Goal: Task Accomplishment & Management: Manage account settings

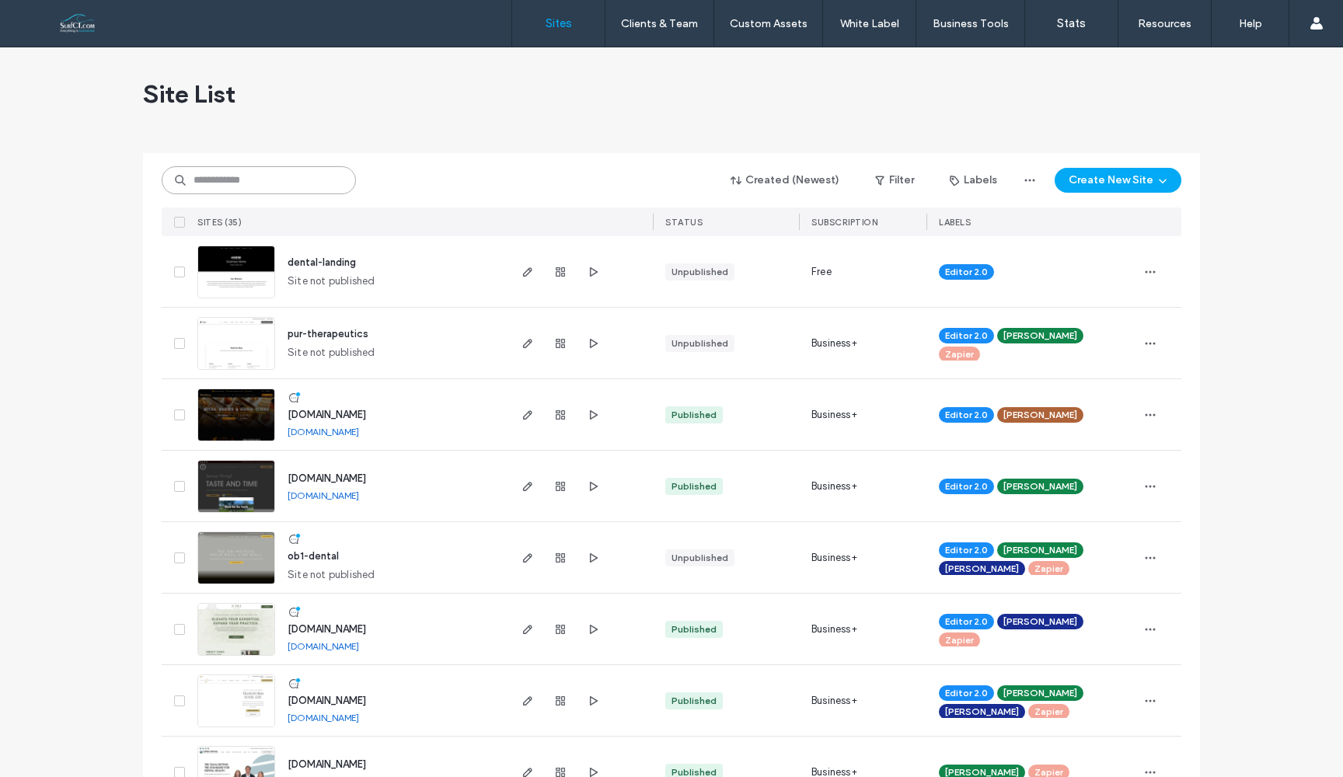
click at [265, 184] on input at bounding box center [259, 180] width 194 height 28
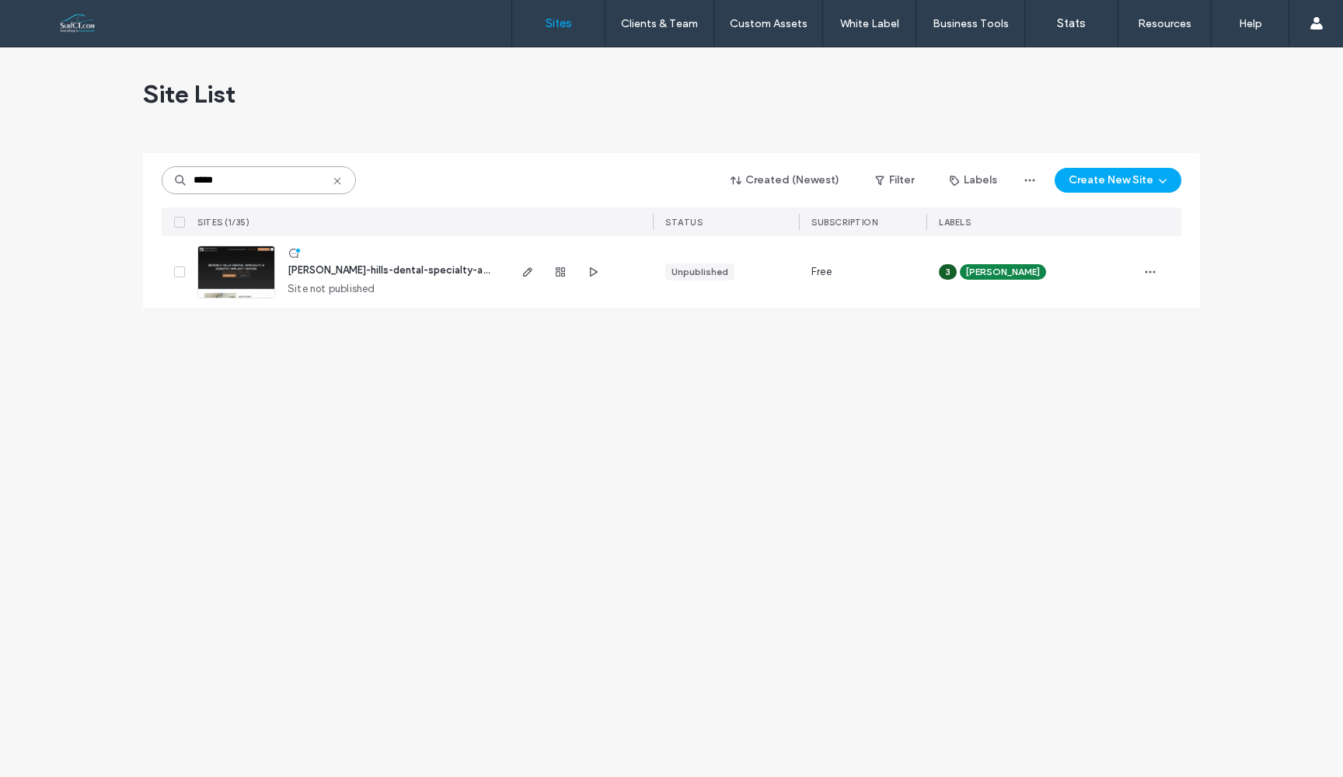
type input "*****"
click at [238, 278] on img at bounding box center [236, 299] width 76 height 106
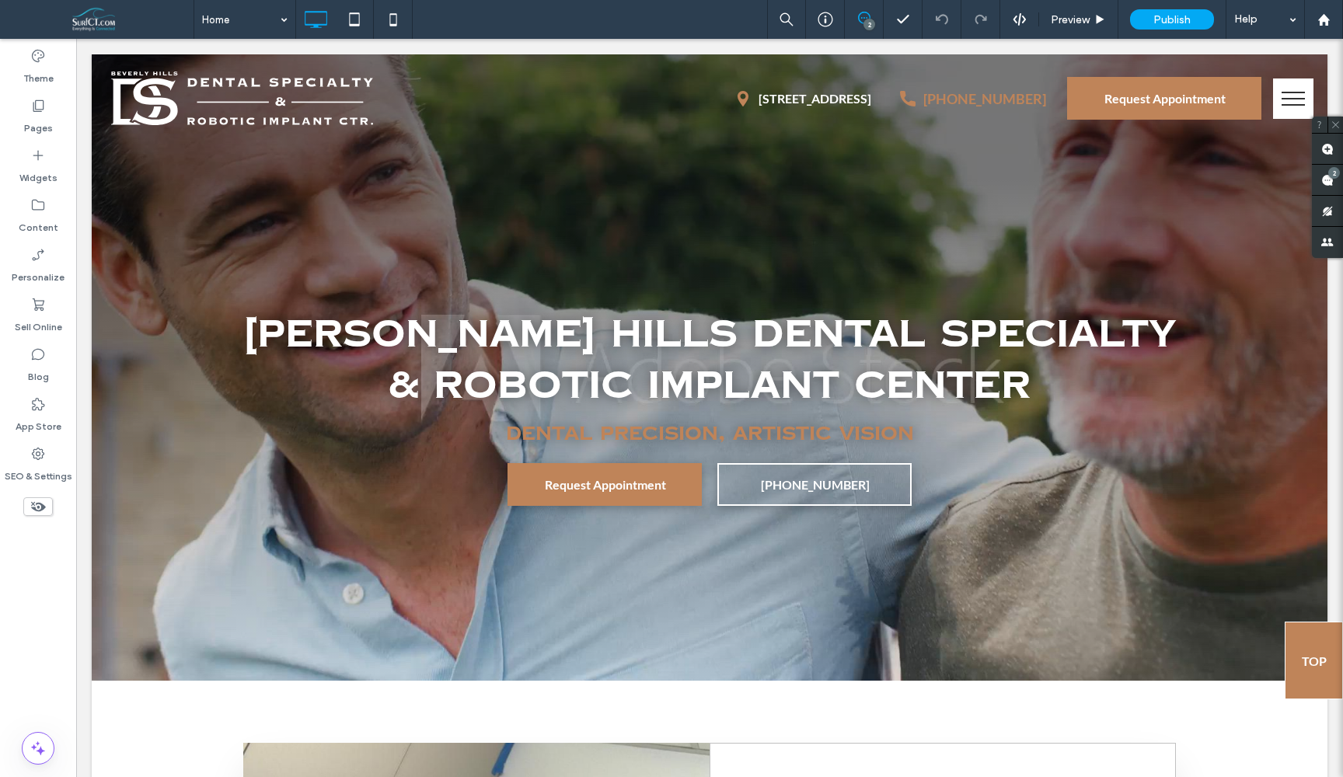
click at [871, 26] on div "2" at bounding box center [870, 25] width 12 height 12
click at [45, 116] on label "Pages" at bounding box center [38, 125] width 29 height 22
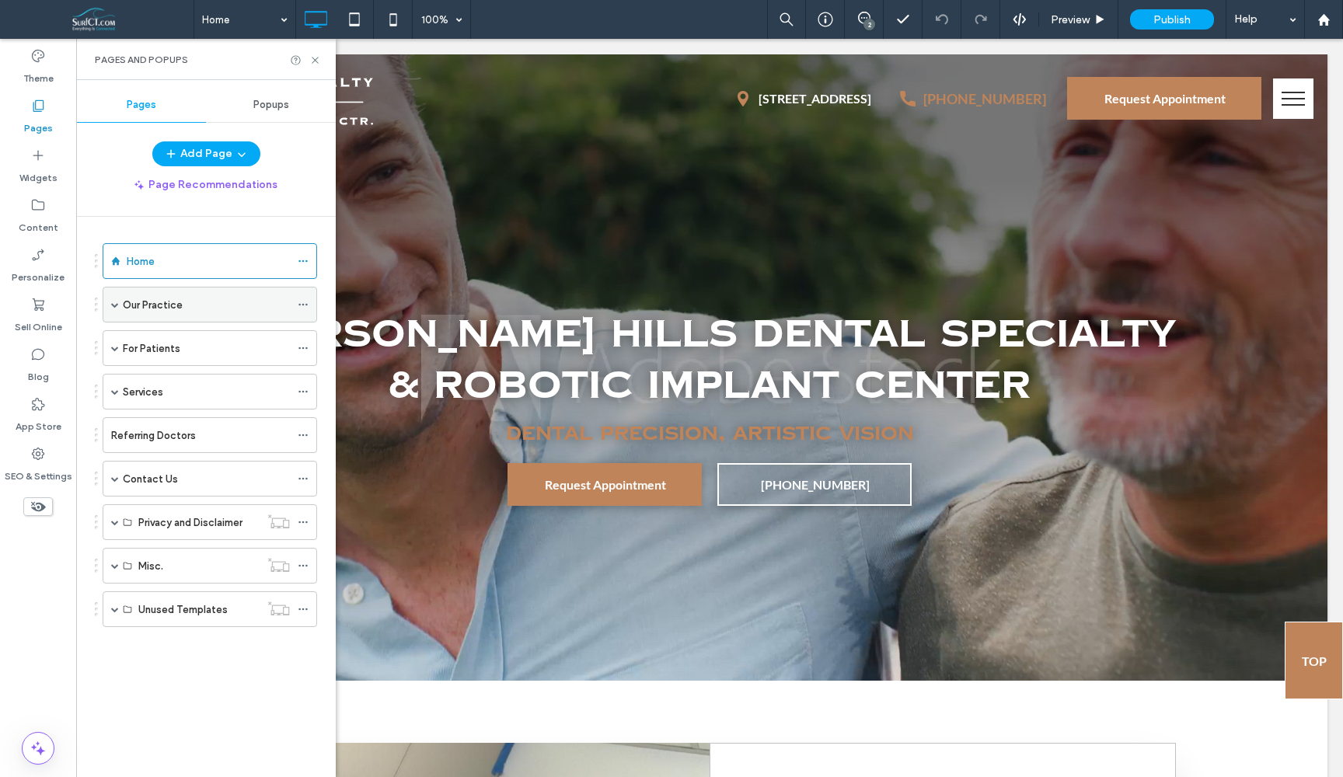
click at [112, 306] on span at bounding box center [115, 305] width 8 height 8
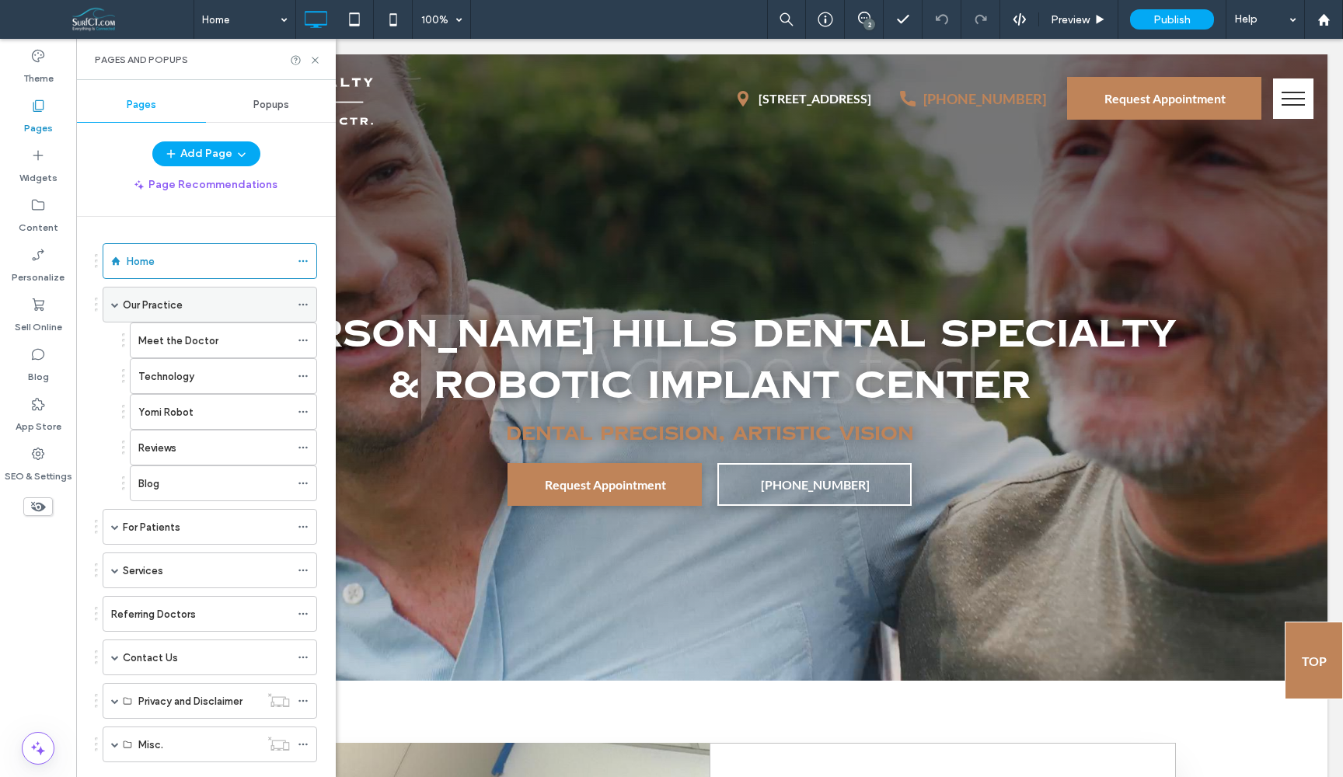
click at [112, 306] on span at bounding box center [115, 305] width 8 height 8
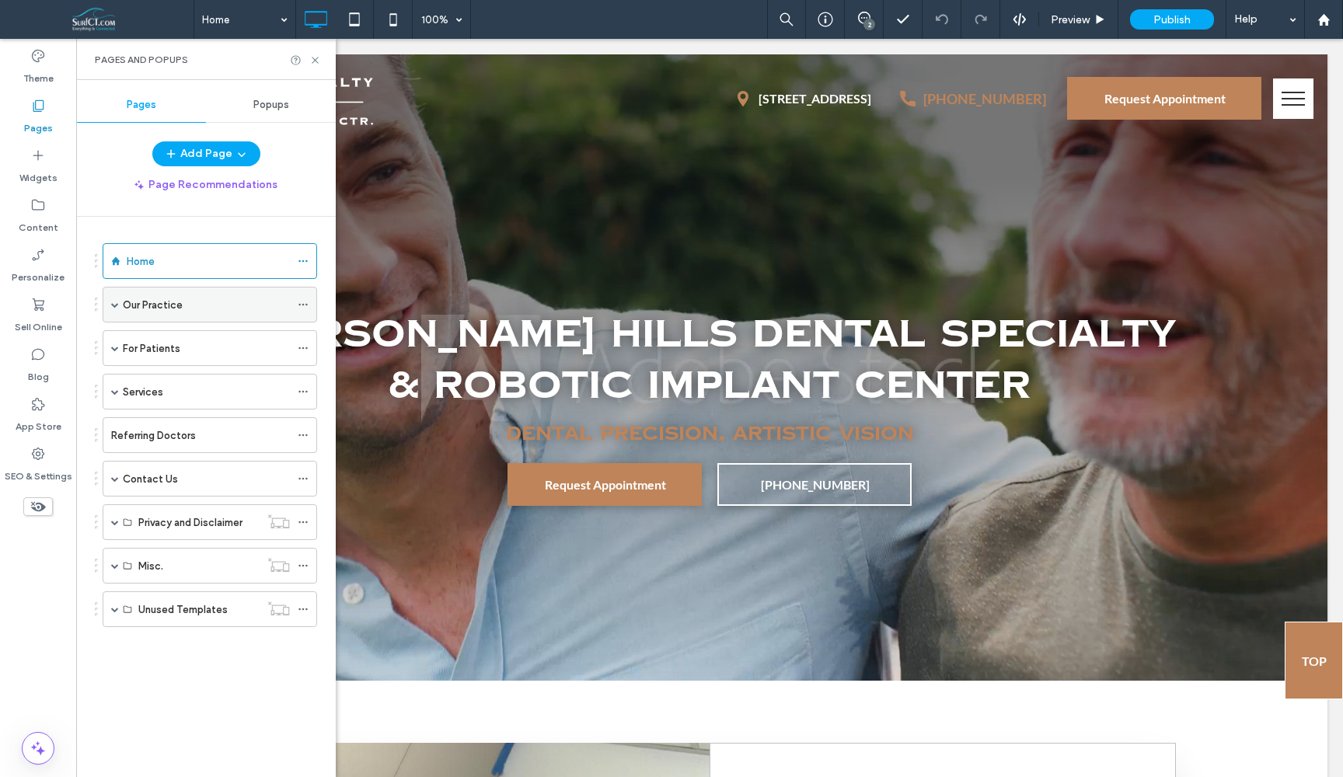
click at [112, 306] on span at bounding box center [115, 305] width 8 height 8
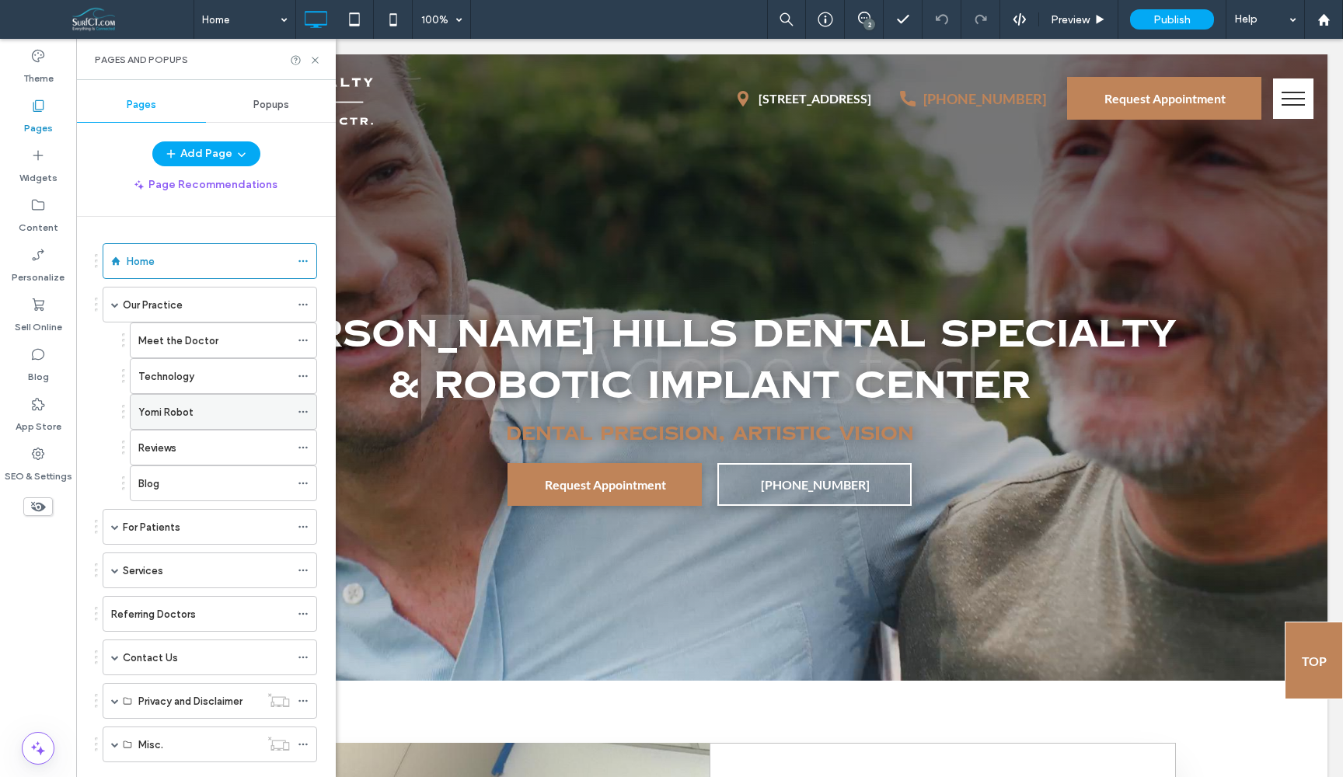
click at [201, 427] on div "Yomi Robot" at bounding box center [214, 412] width 152 height 34
click at [312, 59] on icon at bounding box center [315, 60] width 12 height 12
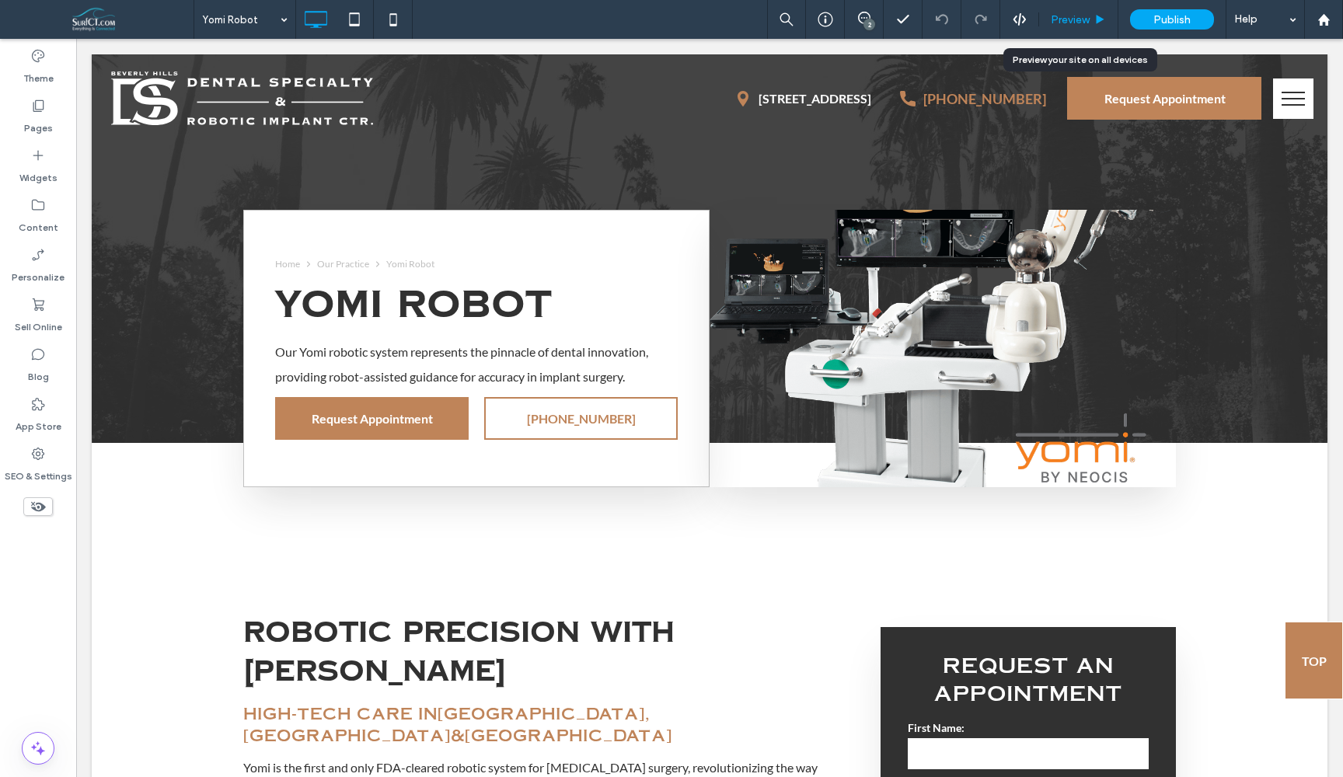
click at [1089, 13] on span "Preview" at bounding box center [1070, 19] width 39 height 13
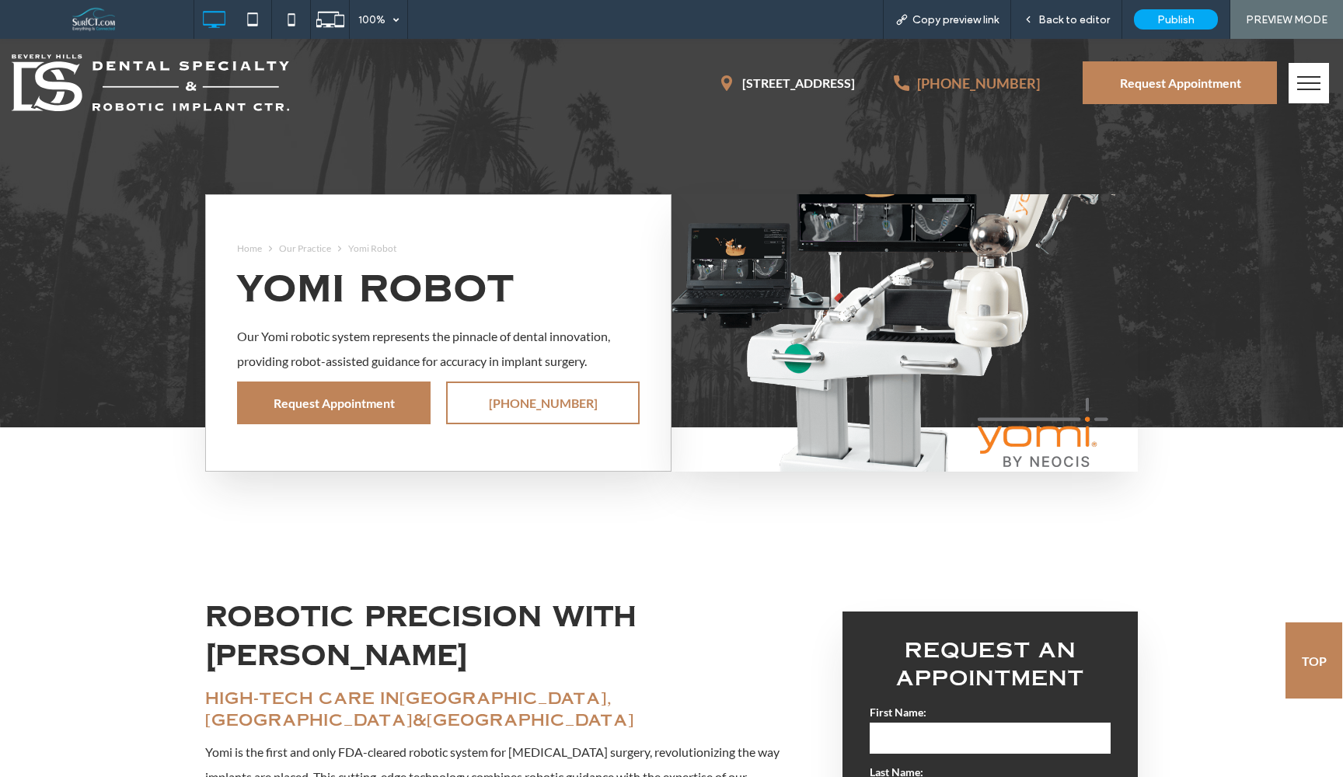
click at [191, 87] on img at bounding box center [151, 82] width 278 height 57
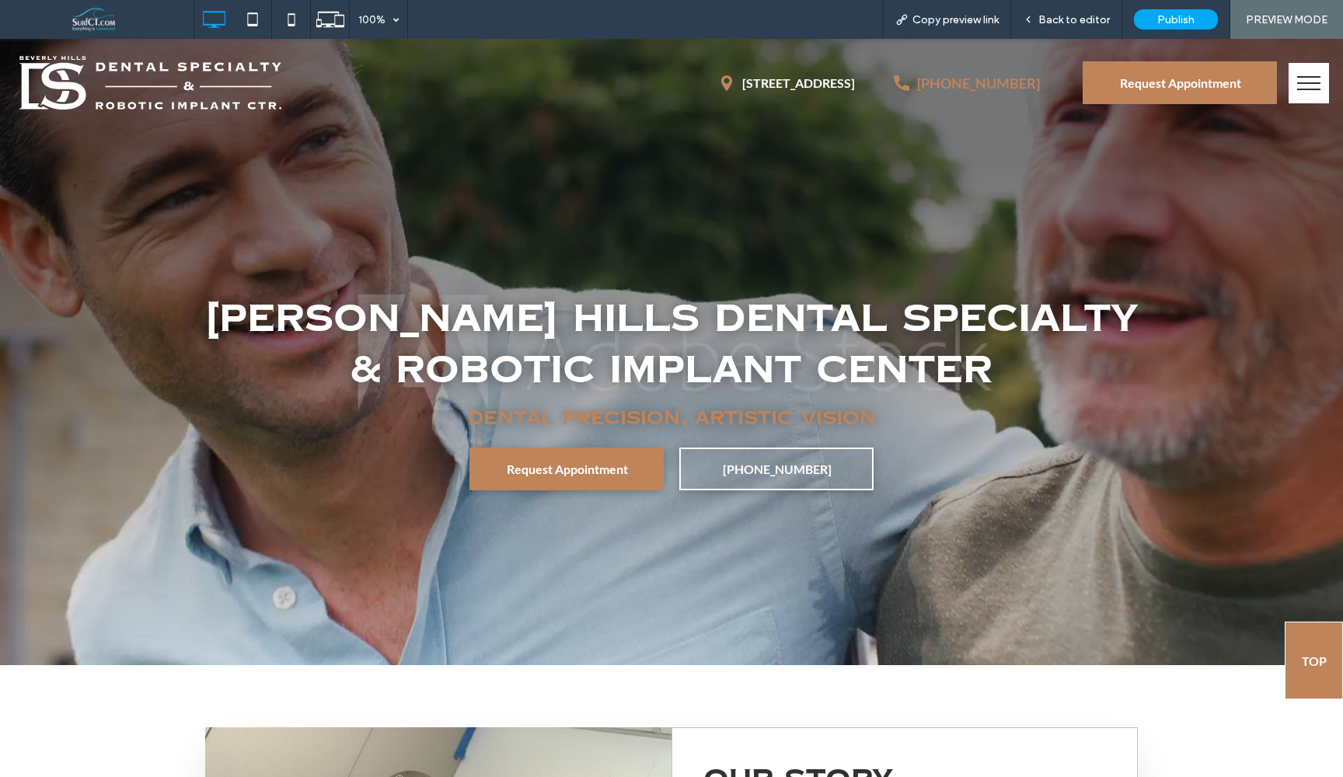
click at [1297, 91] on button "menu" at bounding box center [1309, 83] width 40 height 40
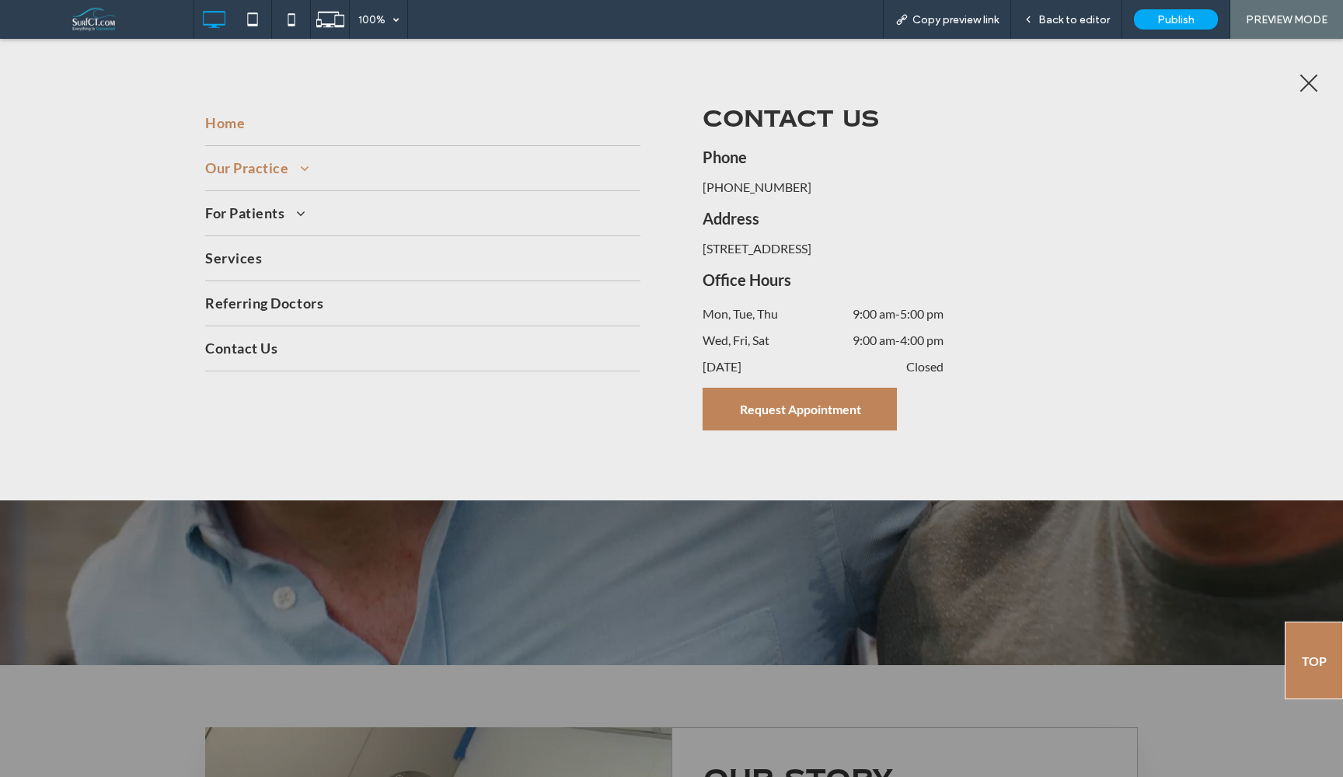
click at [301, 169] on span at bounding box center [299, 169] width 22 height 14
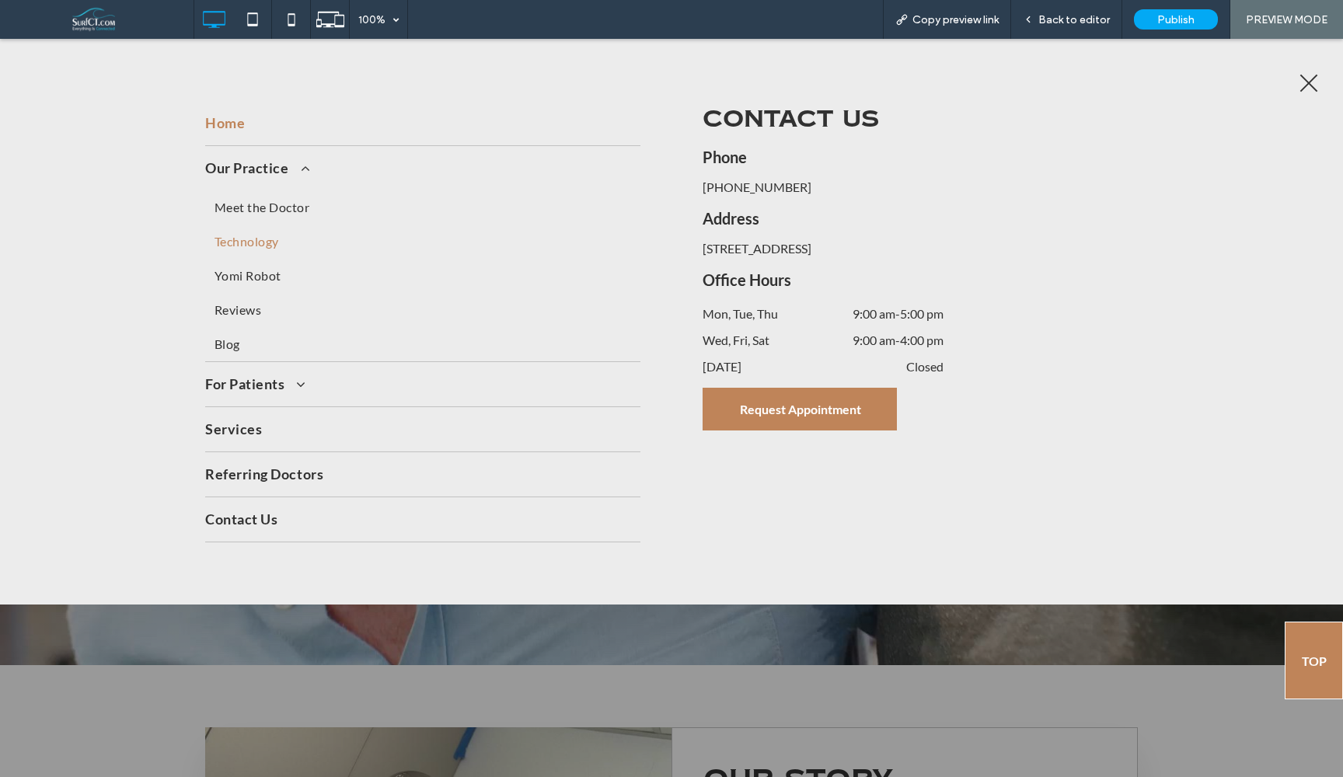
click at [262, 232] on span "Technology" at bounding box center [247, 241] width 65 height 19
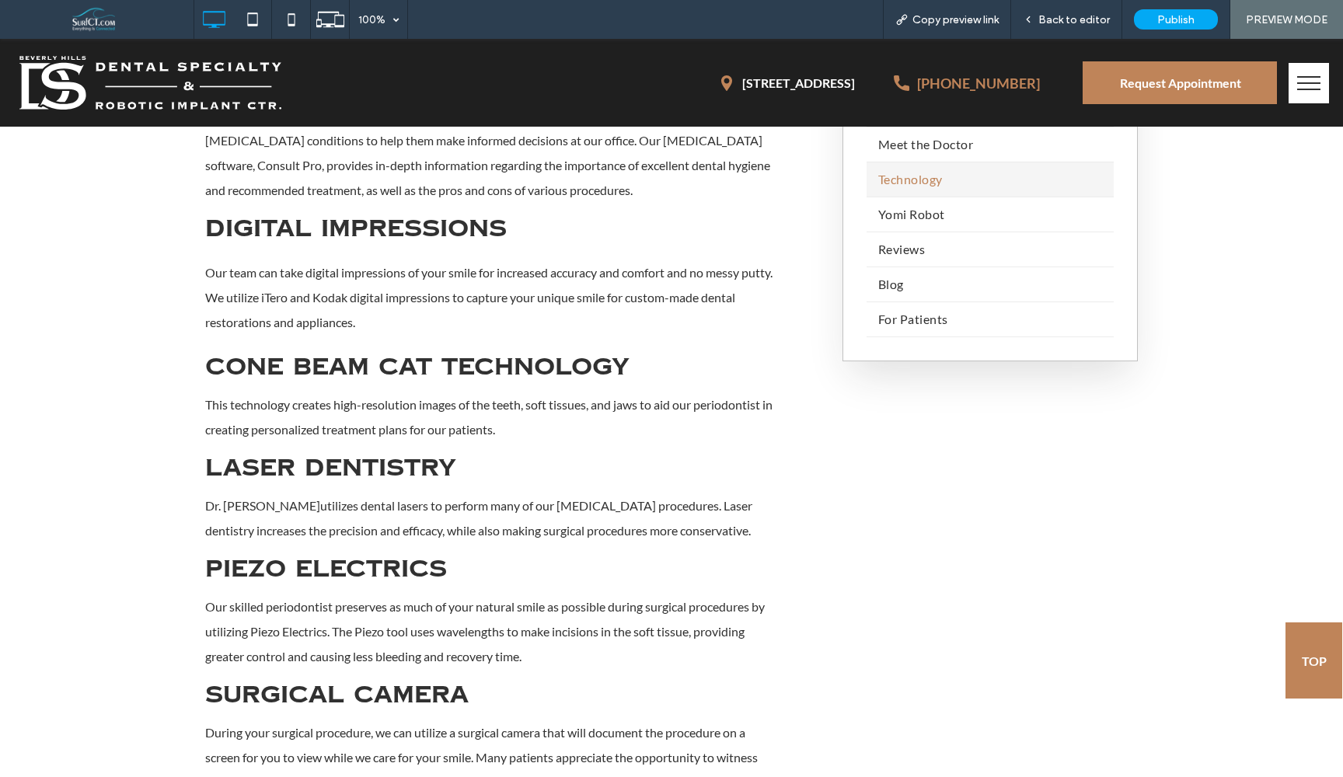
scroll to position [1353, 0]
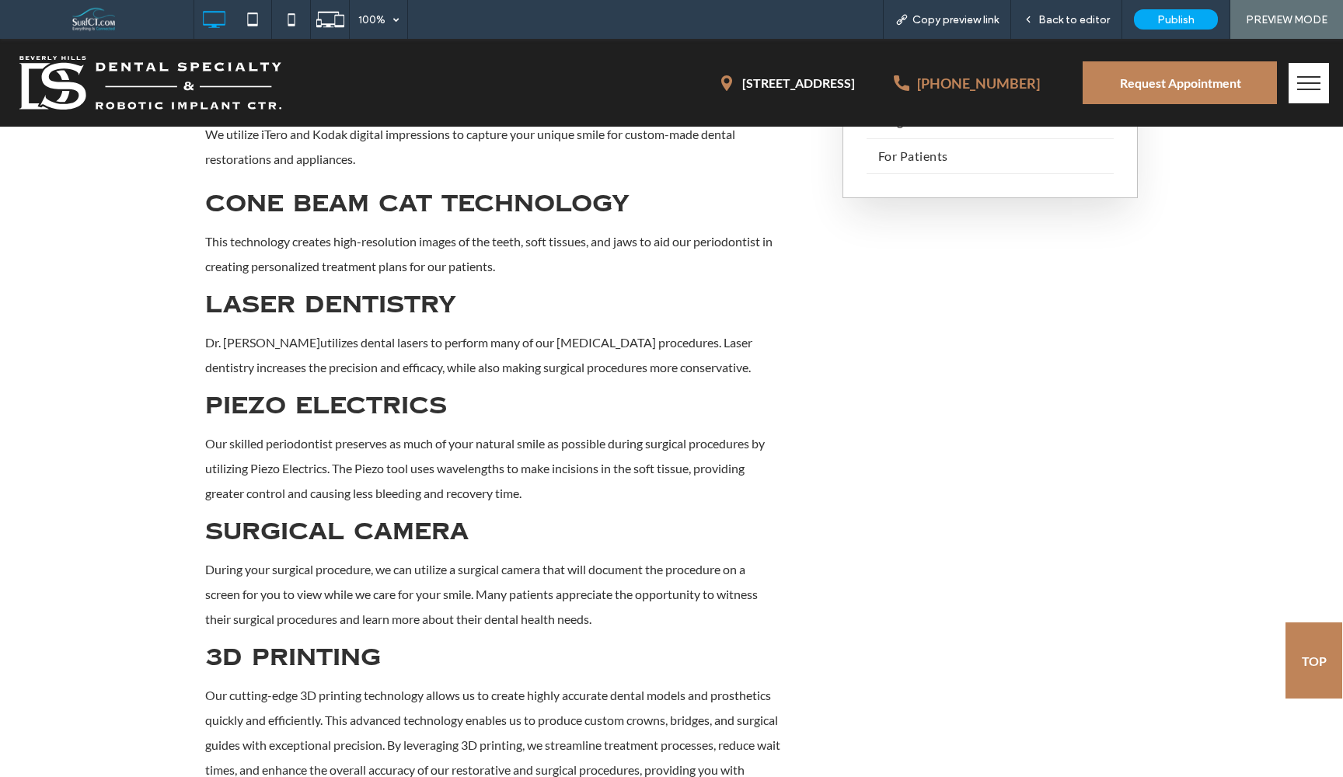
click at [1289, 91] on button "menu" at bounding box center [1309, 83] width 40 height 40
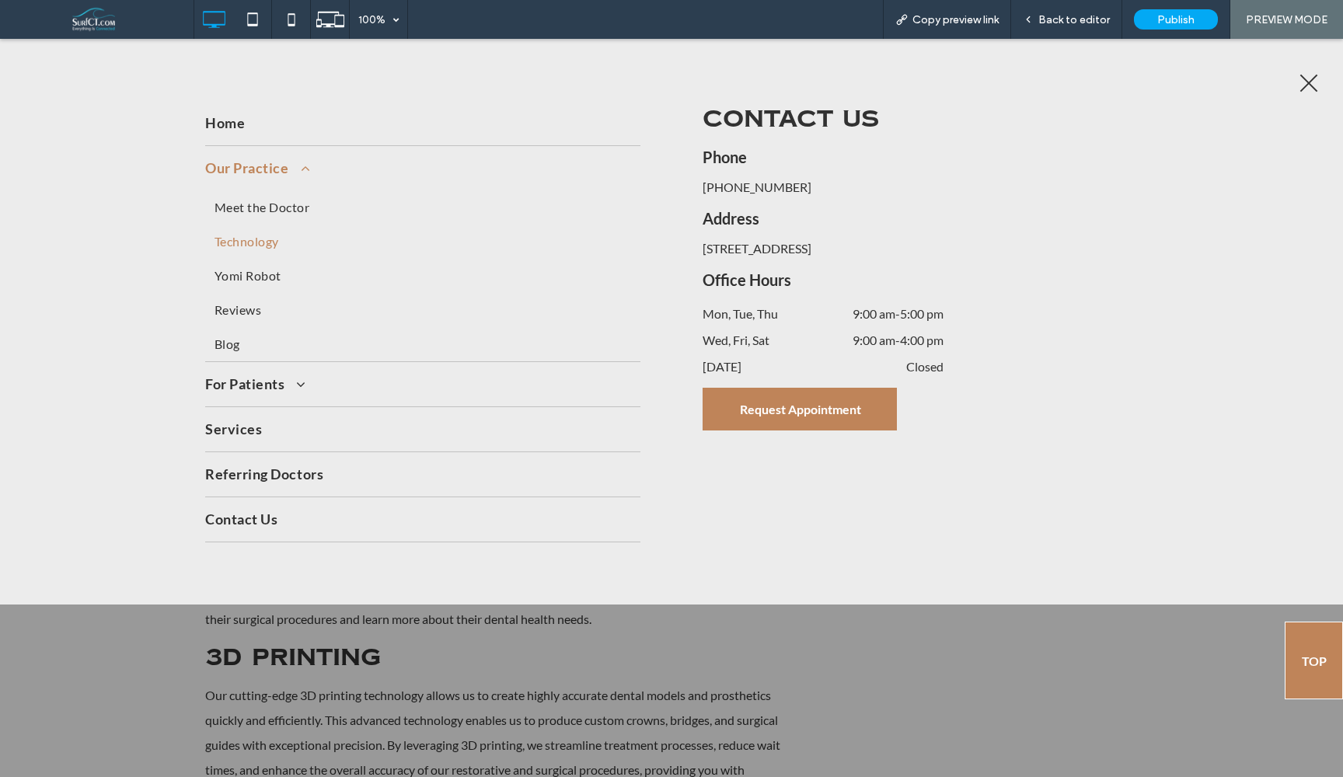
click at [597, 697] on div at bounding box center [671, 408] width 1343 height 739
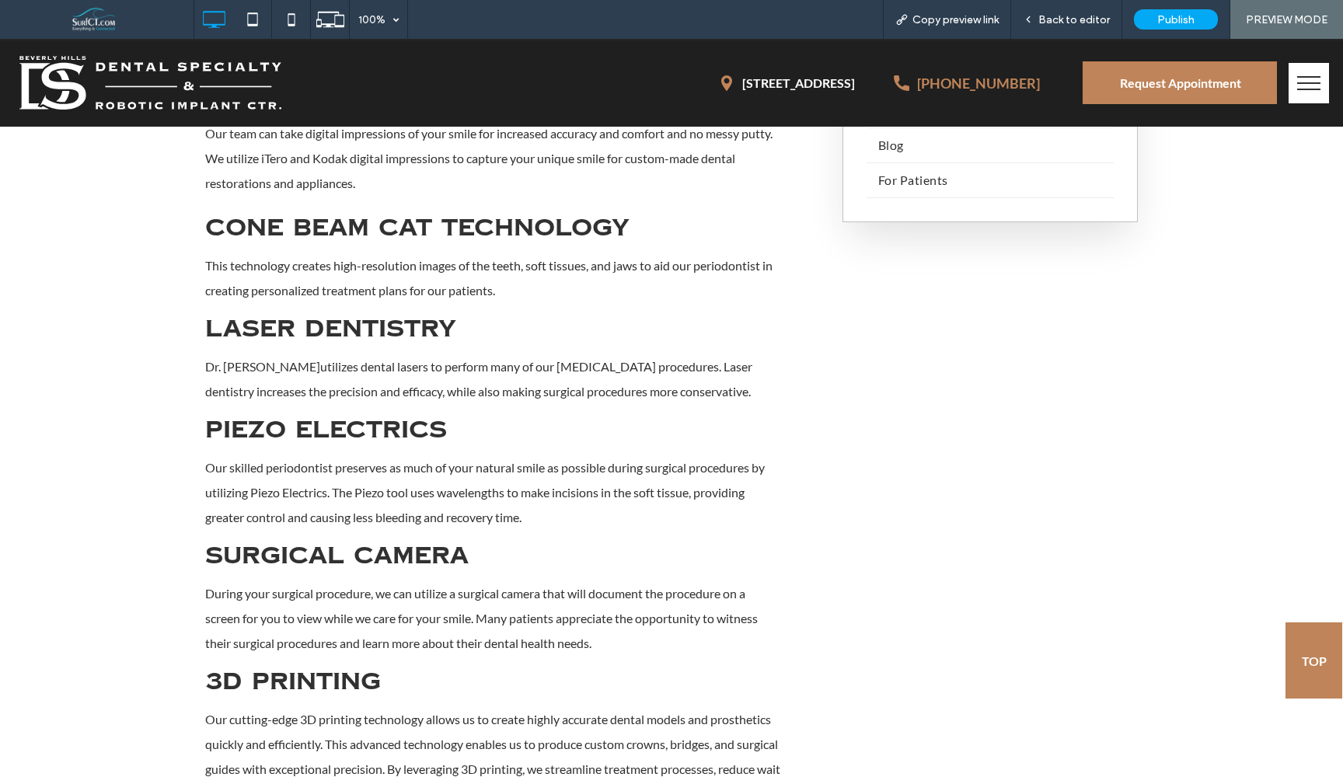
scroll to position [1270, 0]
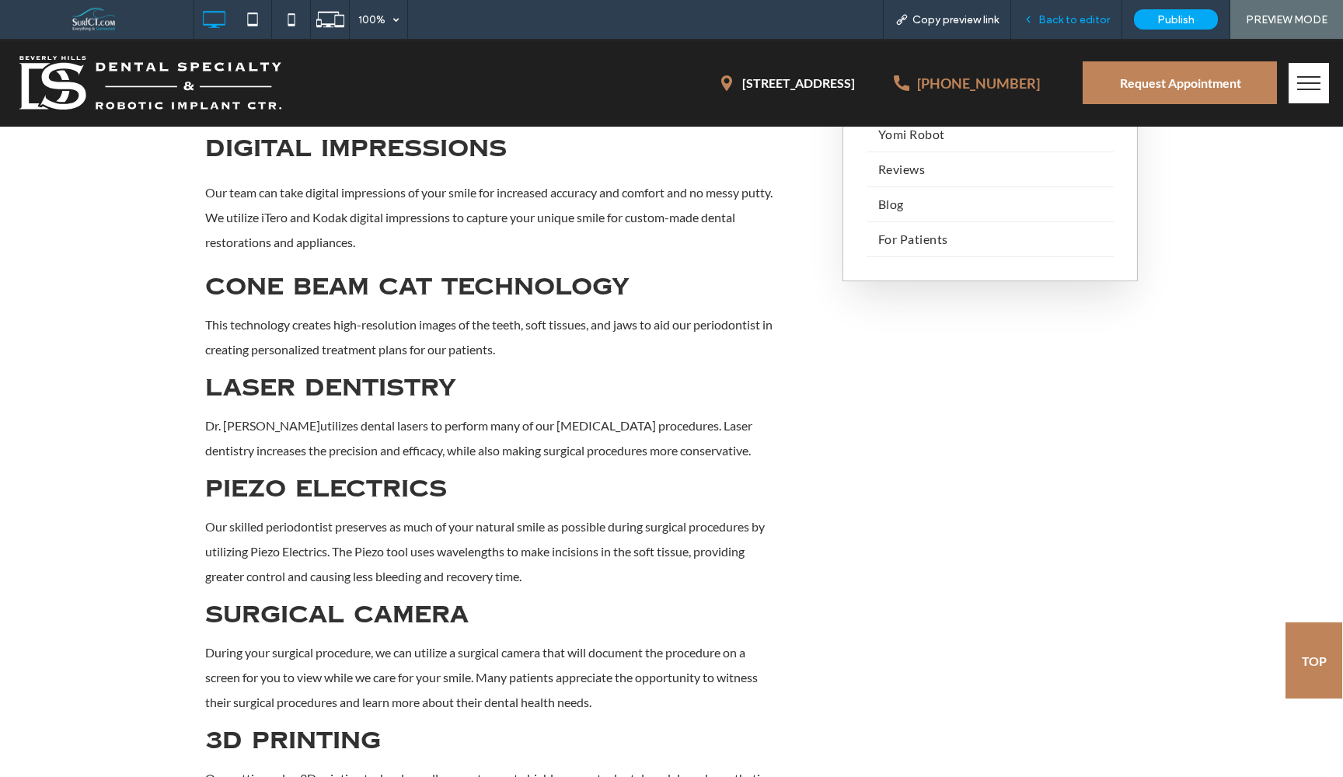
click at [1046, 15] on span "Back to editor" at bounding box center [1075, 19] width 72 height 13
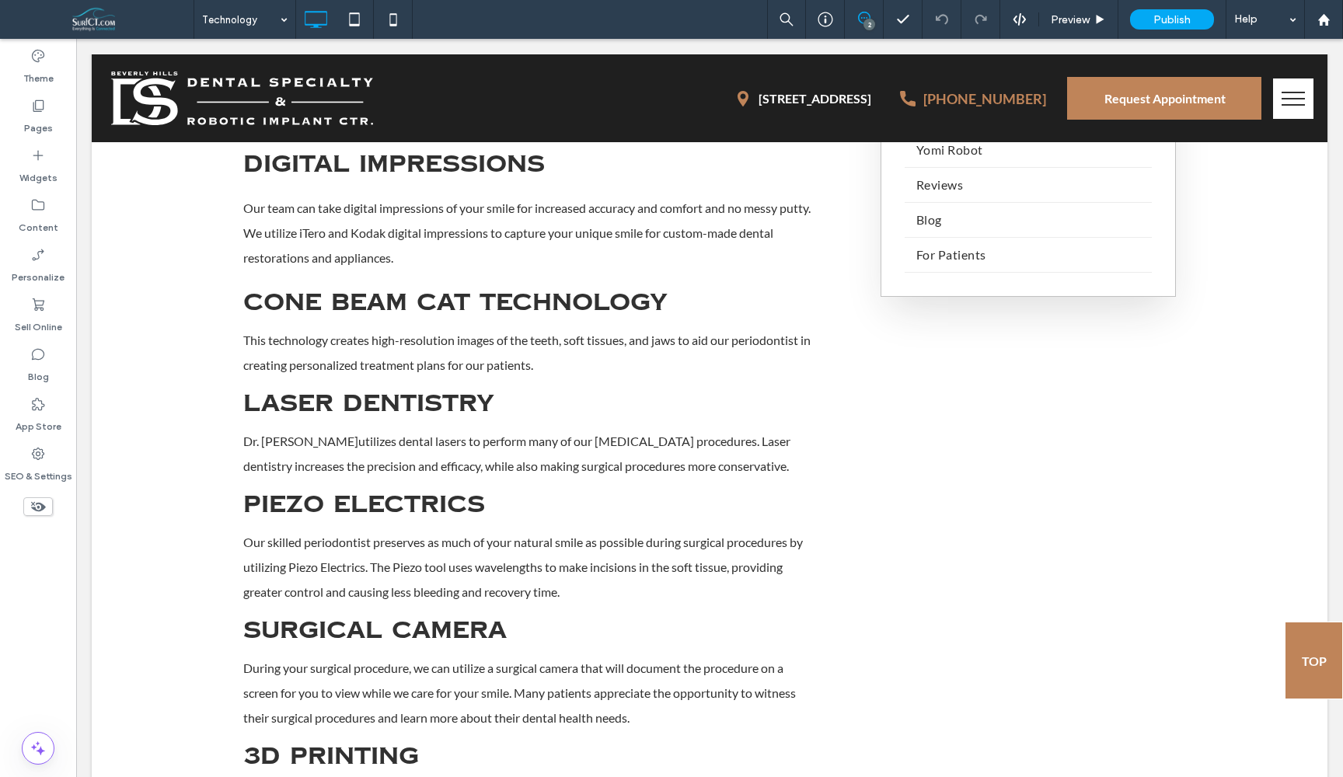
click at [861, 19] on icon at bounding box center [864, 18] width 12 height 12
click at [1329, 153] on use at bounding box center [1328, 149] width 12 height 12
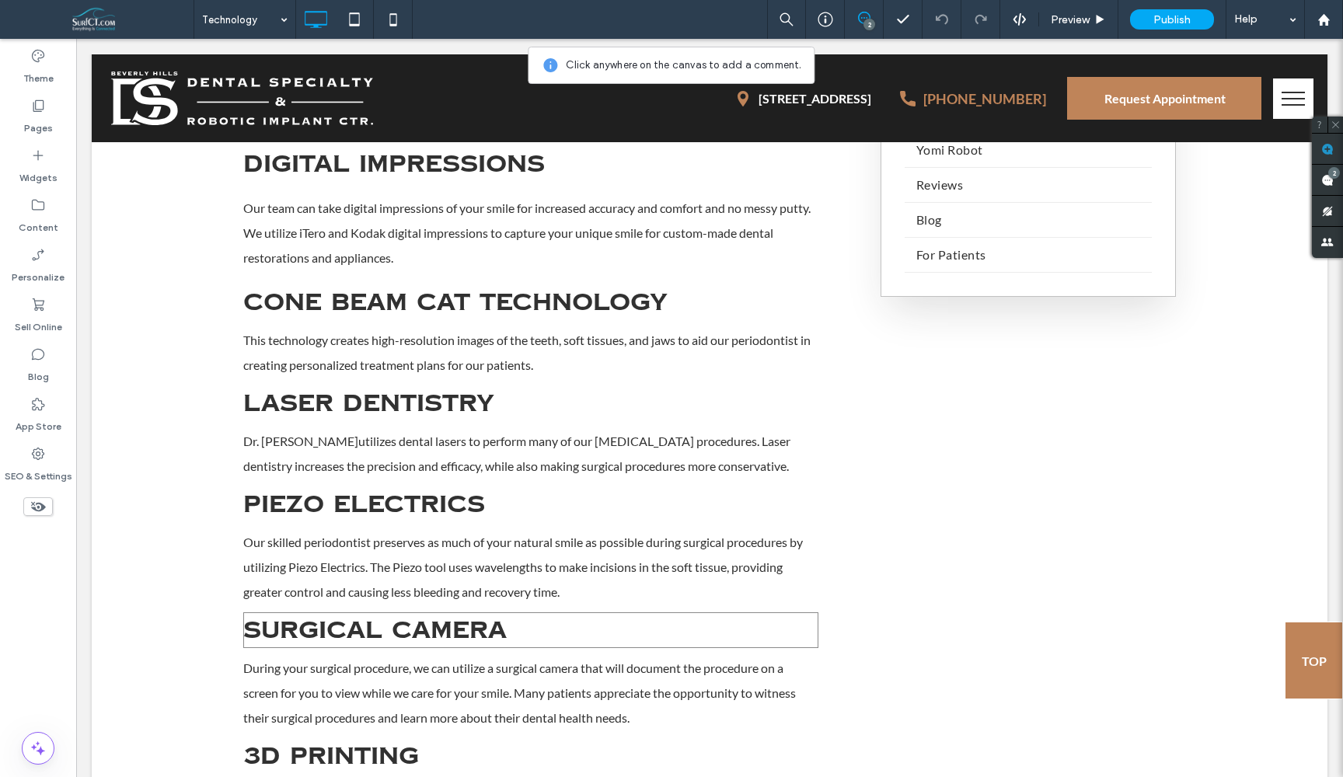
click at [434, 614] on span "Surgical Camera" at bounding box center [375, 630] width 264 height 33
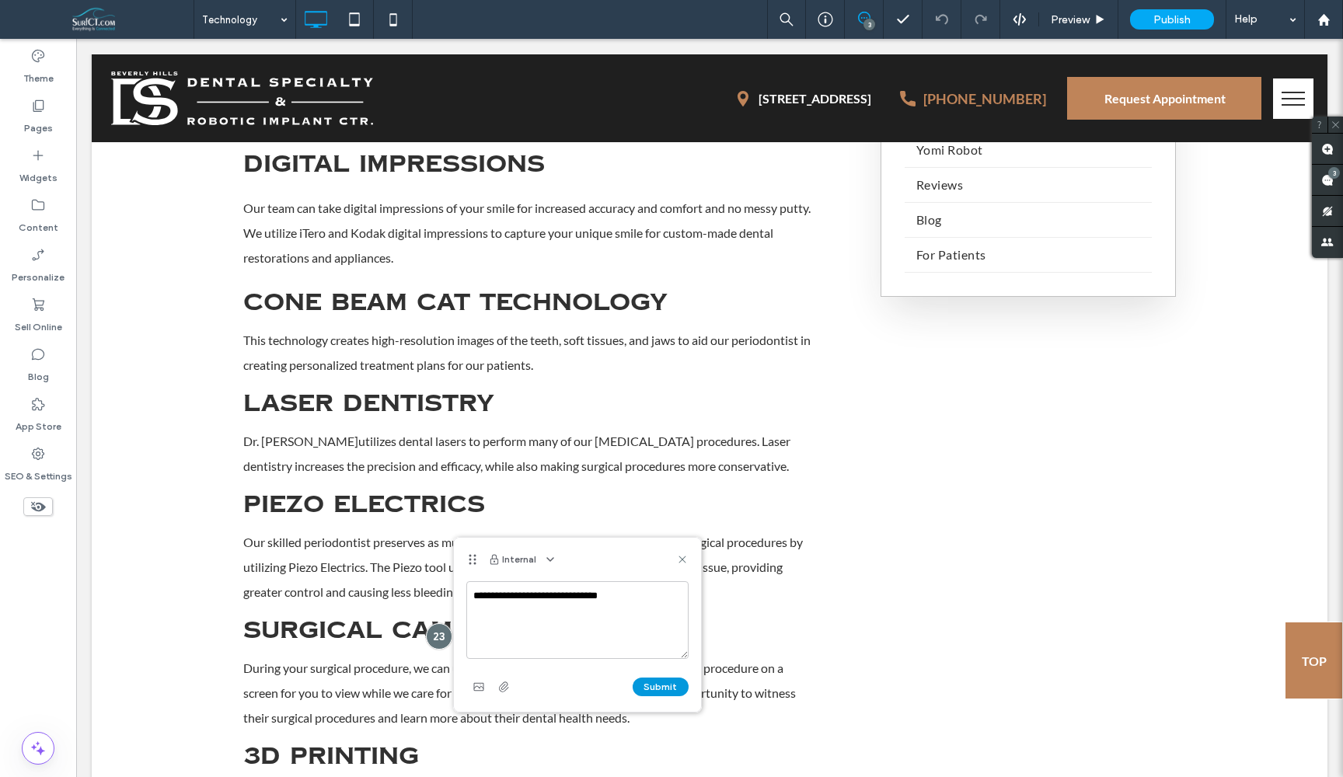
type textarea "**********"
click at [655, 682] on button "Submit" at bounding box center [661, 687] width 56 height 19
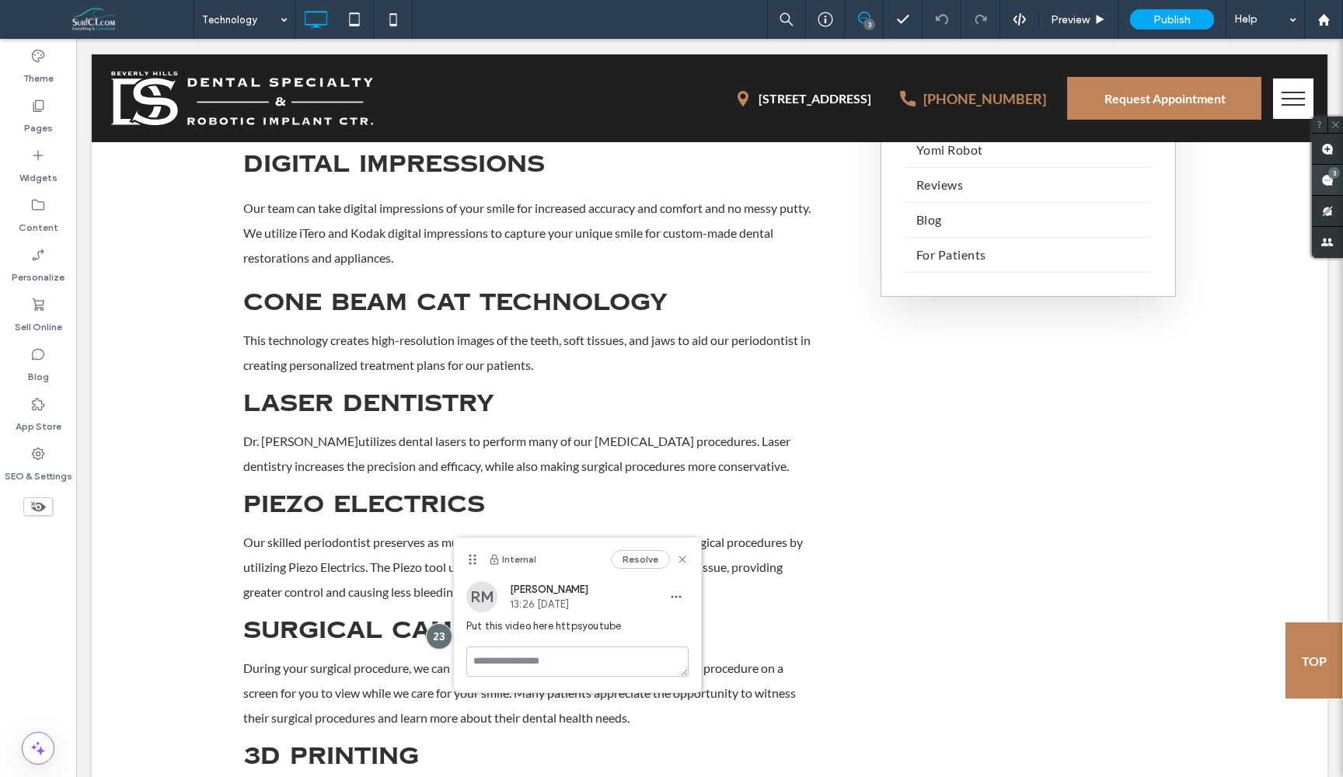
click at [1329, 179] on use at bounding box center [1328, 180] width 12 height 12
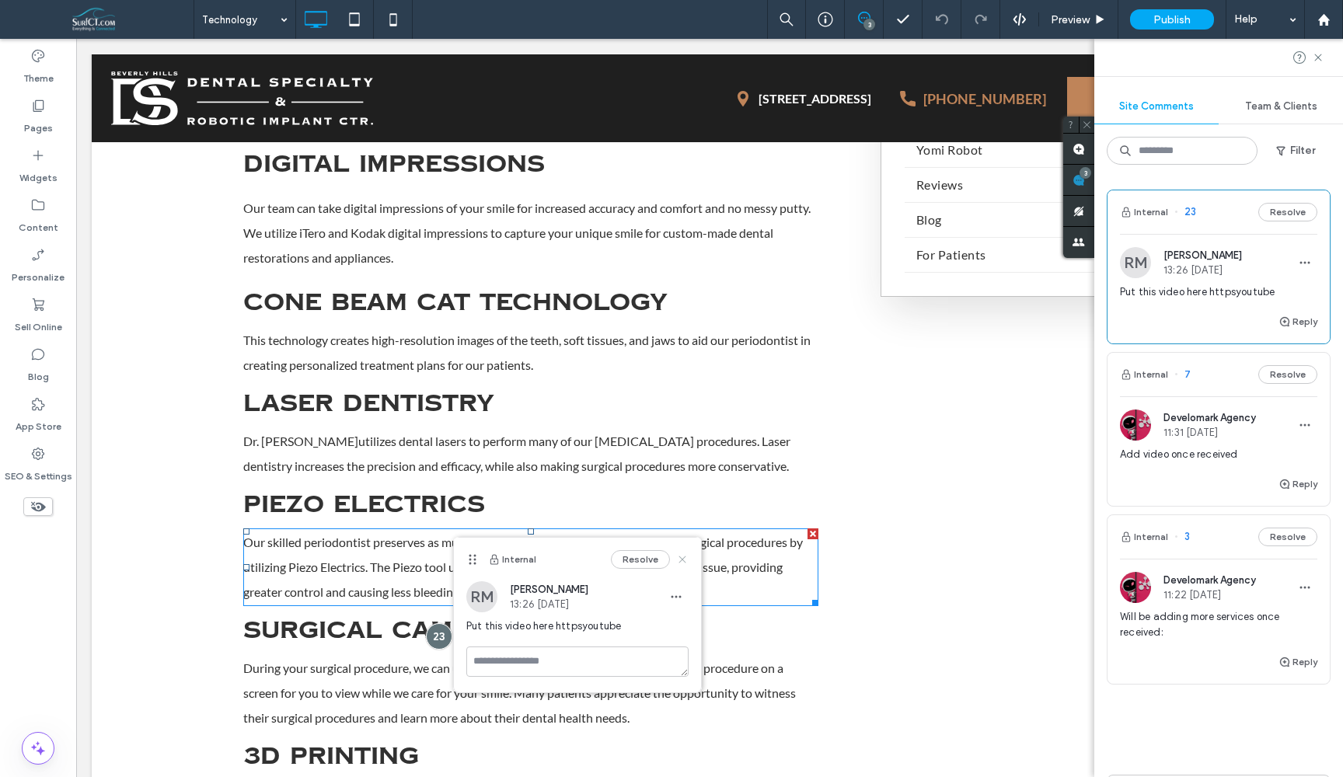
click at [683, 559] on use at bounding box center [682, 559] width 7 height 7
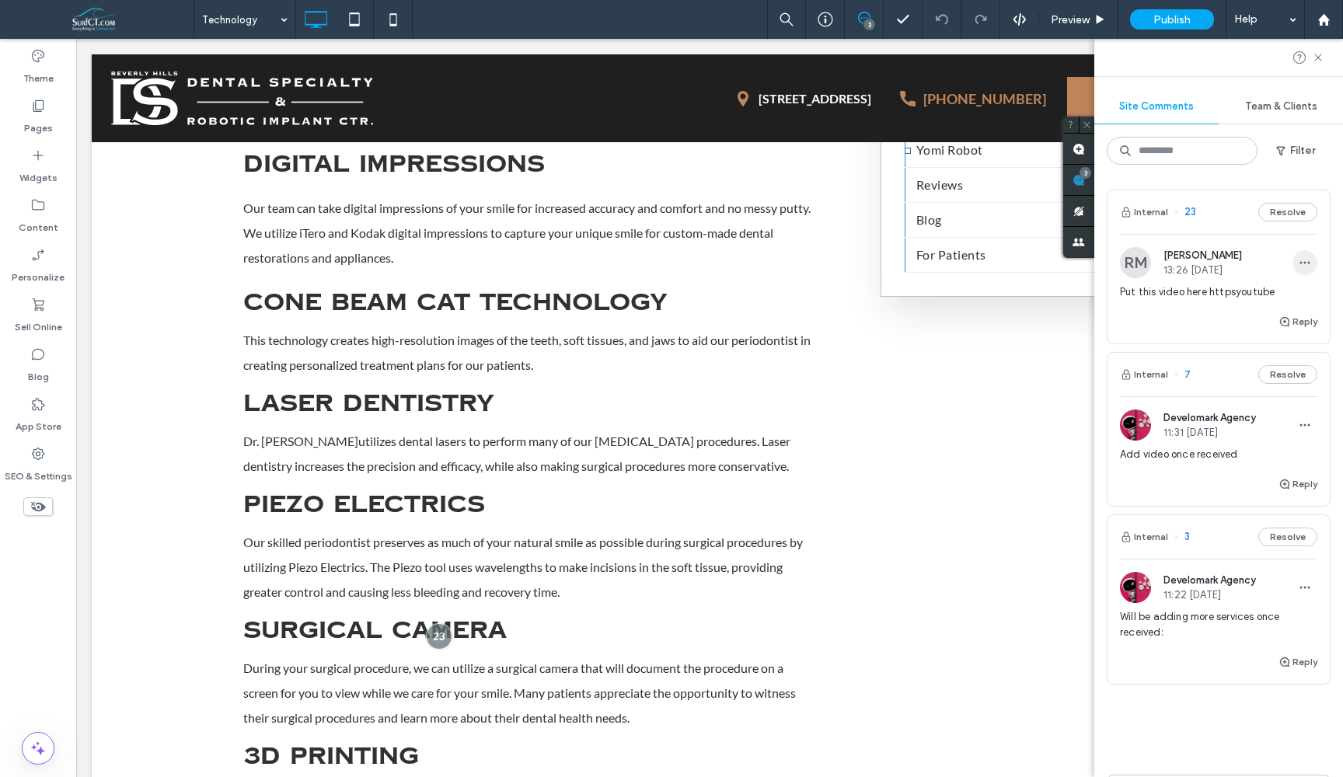
click at [1299, 263] on icon "button" at bounding box center [1305, 263] width 12 height 12
click at [1219, 330] on div "Delete" at bounding box center [1236, 333] width 138 height 30
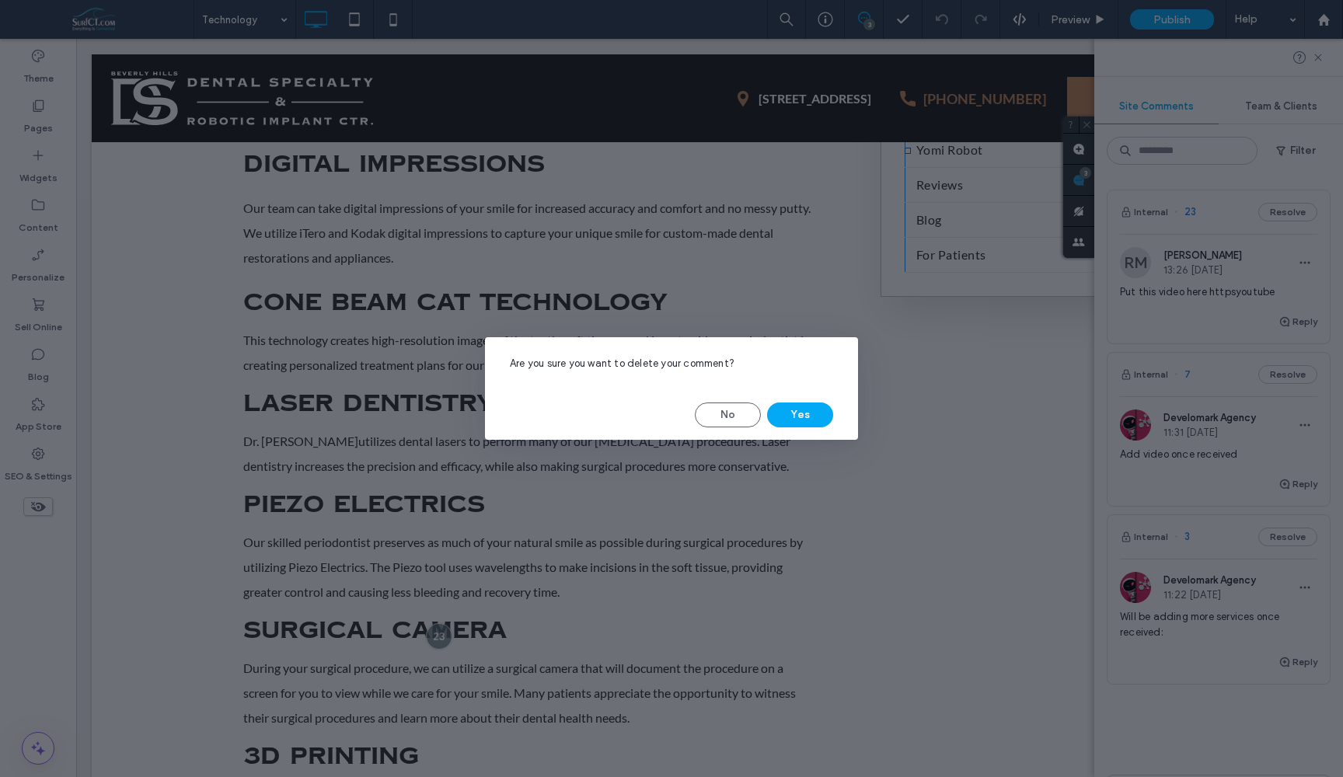
click at [801, 402] on div "Are you sure you want to delete your comment? No Yes" at bounding box center [671, 388] width 373 height 103
click at [803, 408] on button "Yes" at bounding box center [800, 415] width 66 height 25
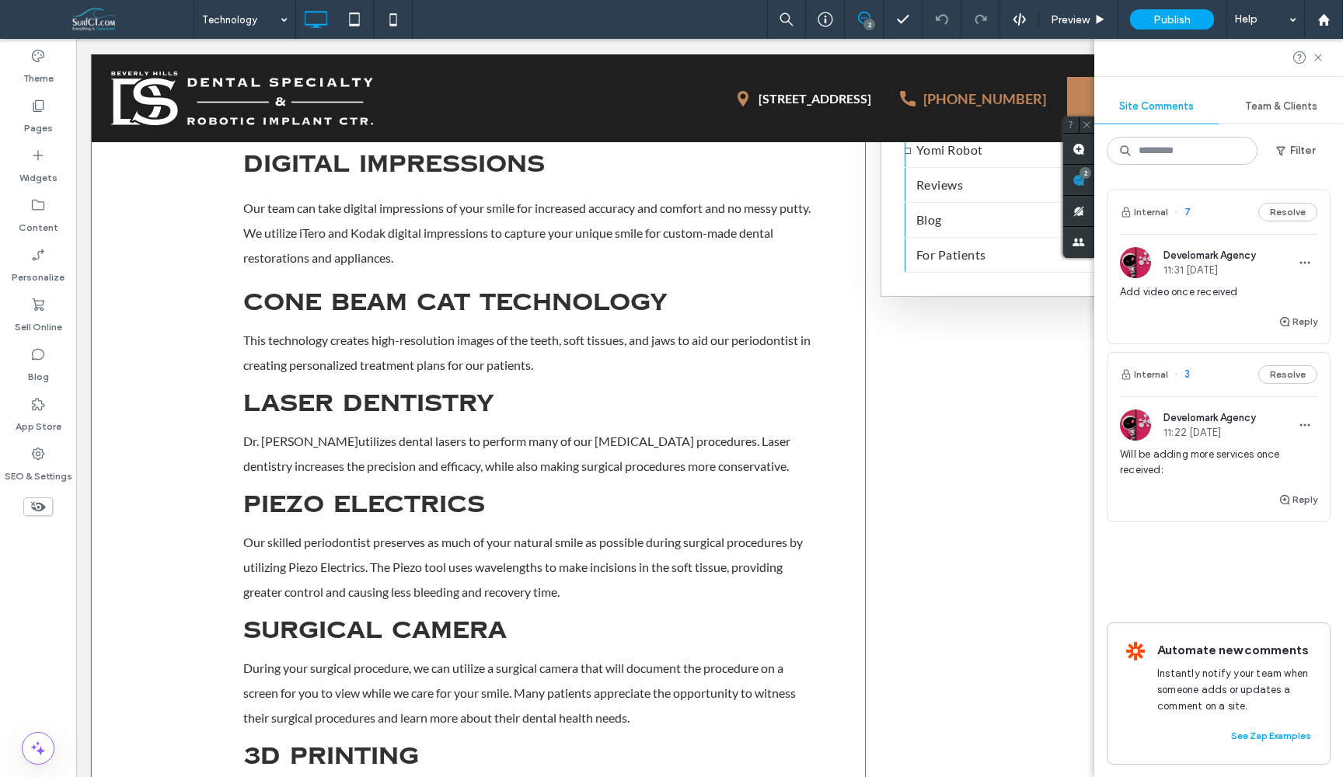
scroll to position [983, 0]
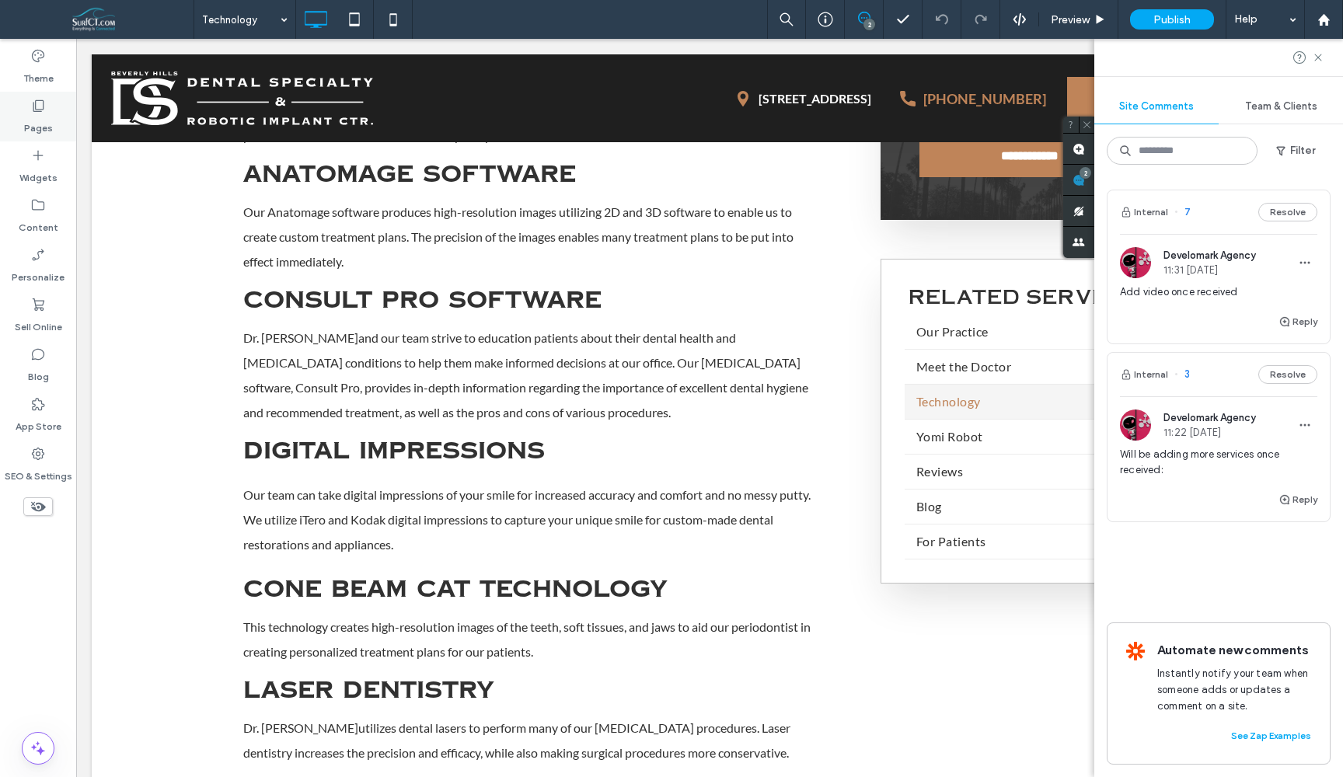
click at [47, 128] on label "Pages" at bounding box center [38, 125] width 29 height 22
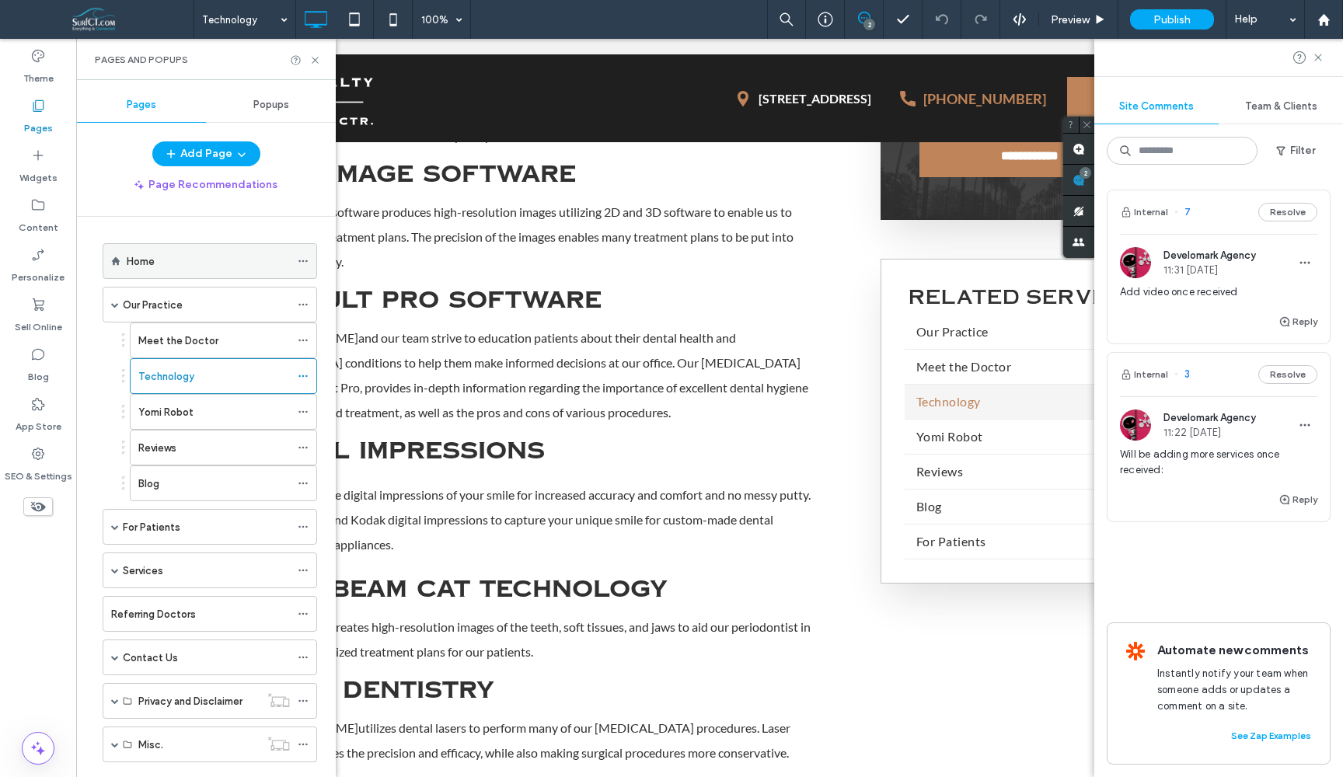
click at [198, 278] on div "Home" at bounding box center [210, 261] width 215 height 36
click at [196, 272] on div "Home" at bounding box center [208, 261] width 163 height 34
click at [1320, 52] on icon at bounding box center [1318, 57] width 12 height 12
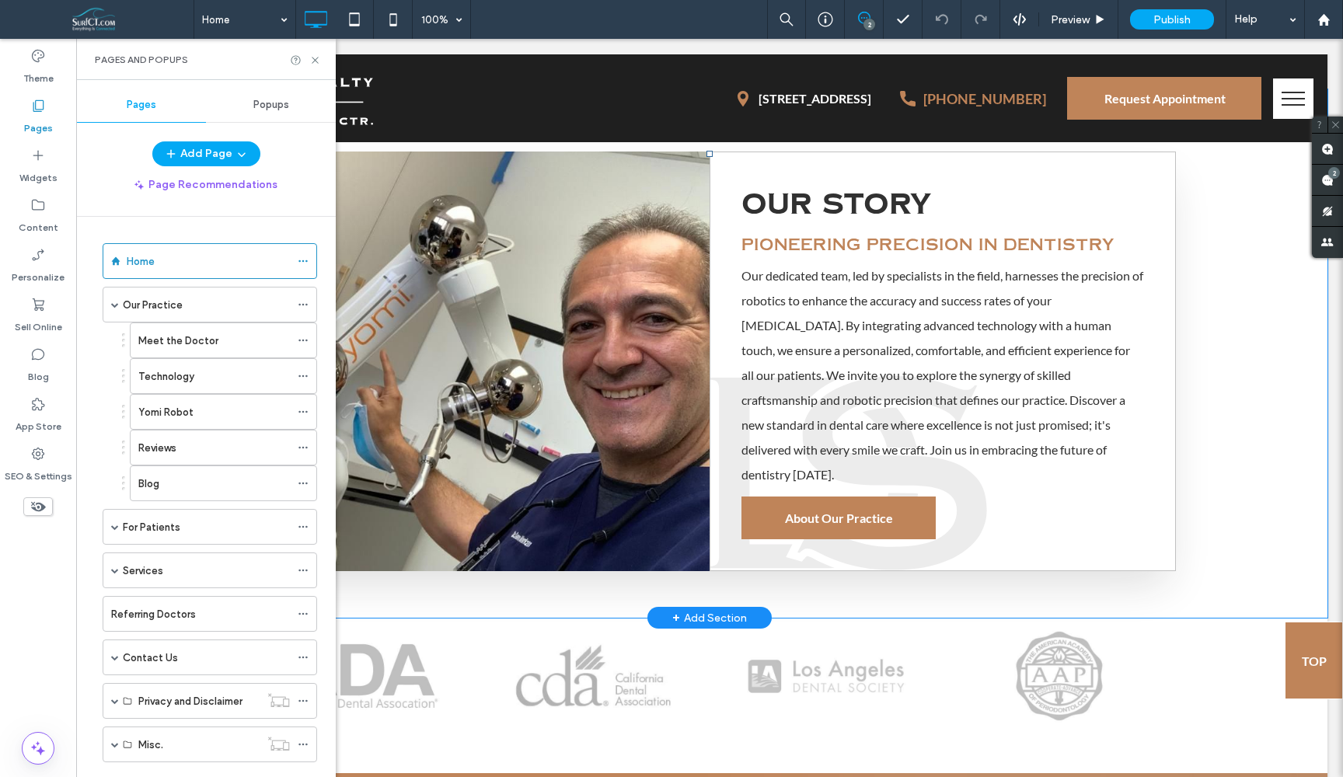
scroll to position [502, 0]
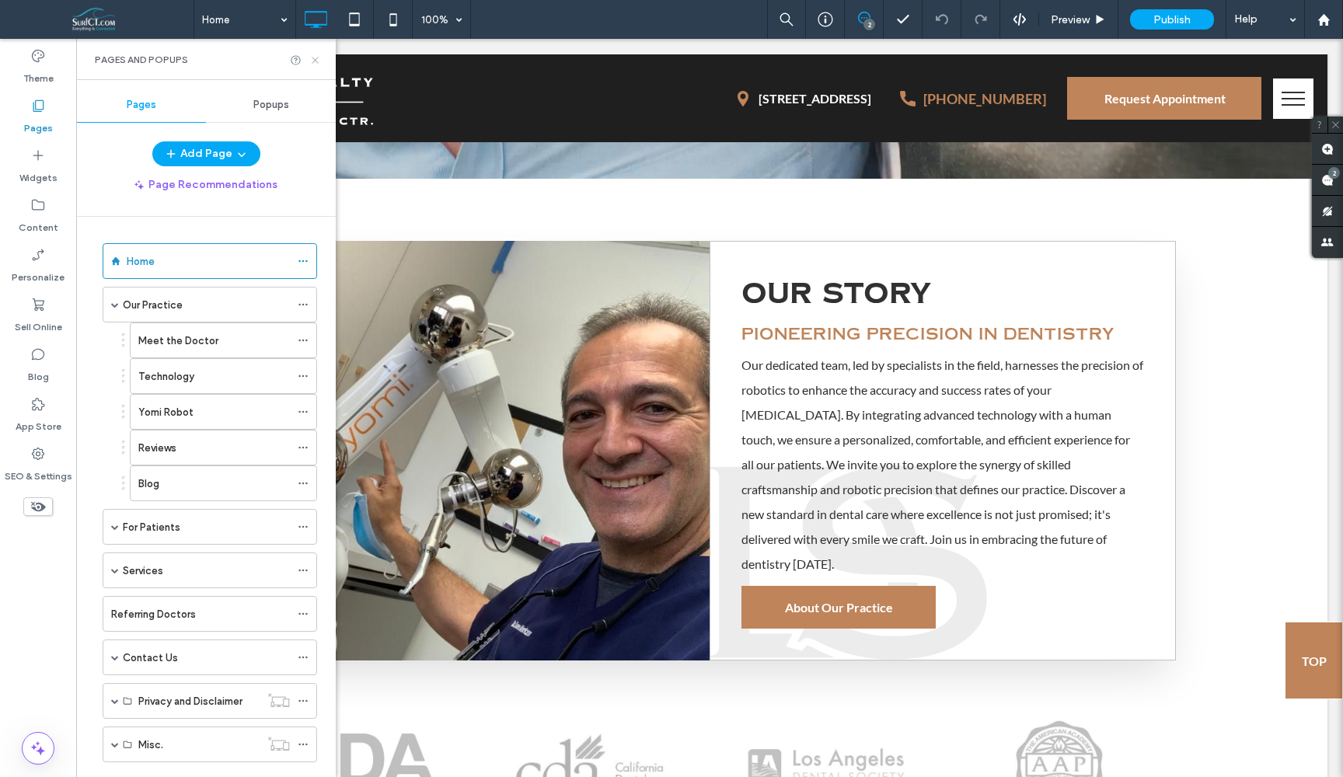
click at [312, 60] on icon at bounding box center [315, 60] width 12 height 12
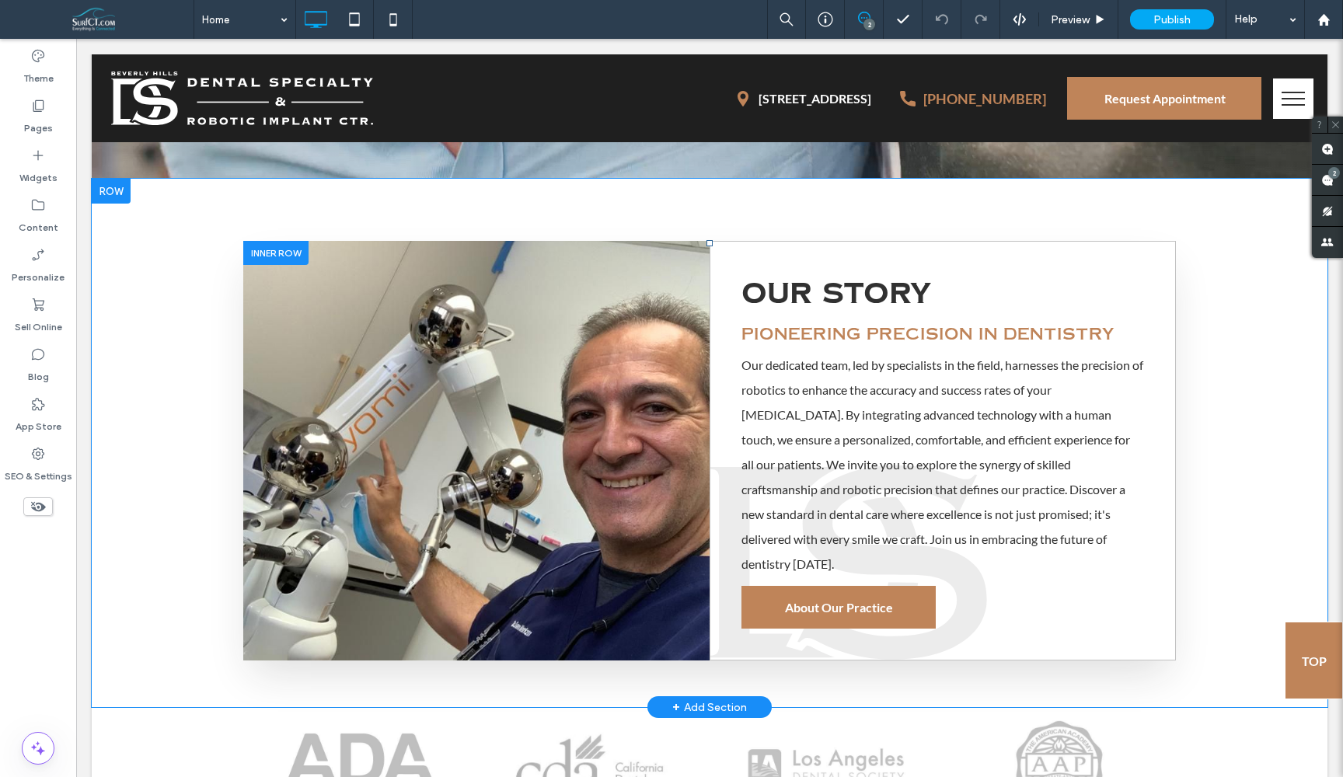
scroll to position [425, 0]
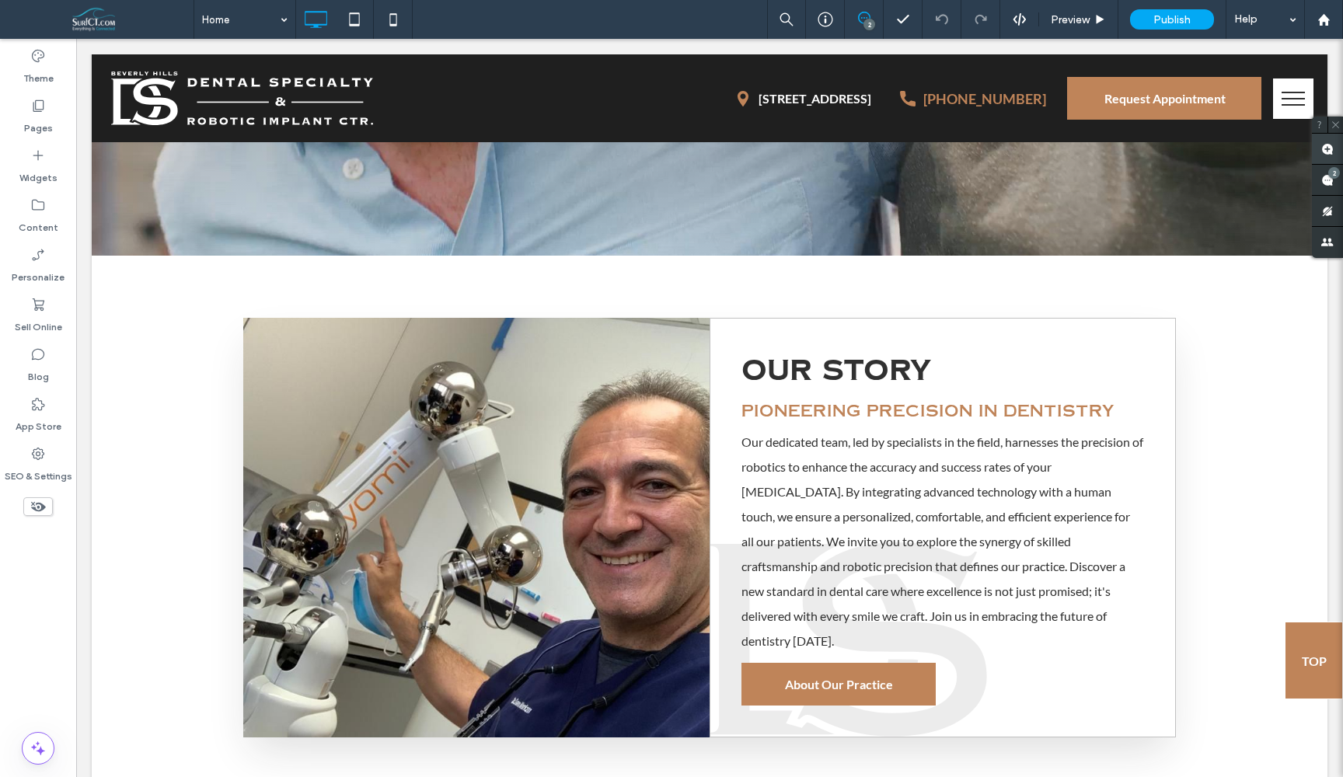
click at [1333, 151] on use at bounding box center [1328, 149] width 12 height 12
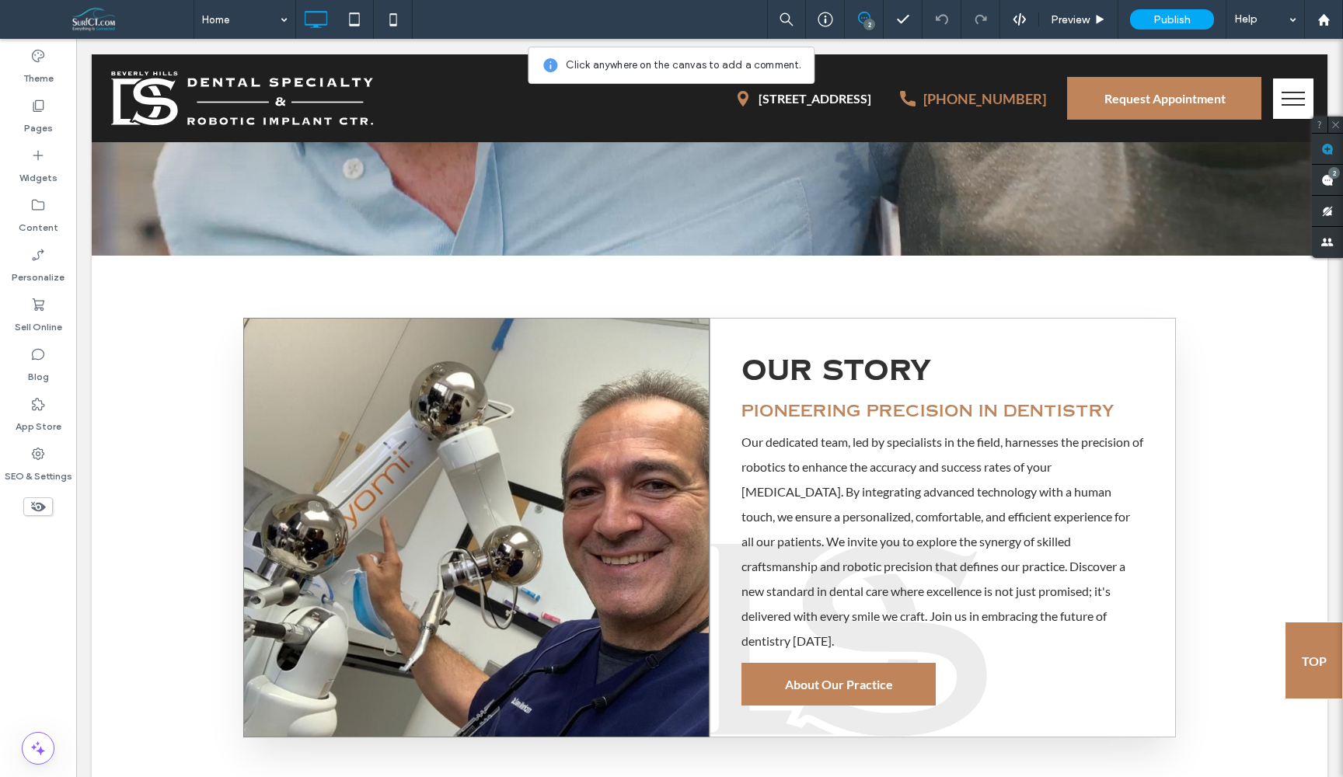
click at [606, 474] on div "Click To Paste" at bounding box center [476, 528] width 466 height 420
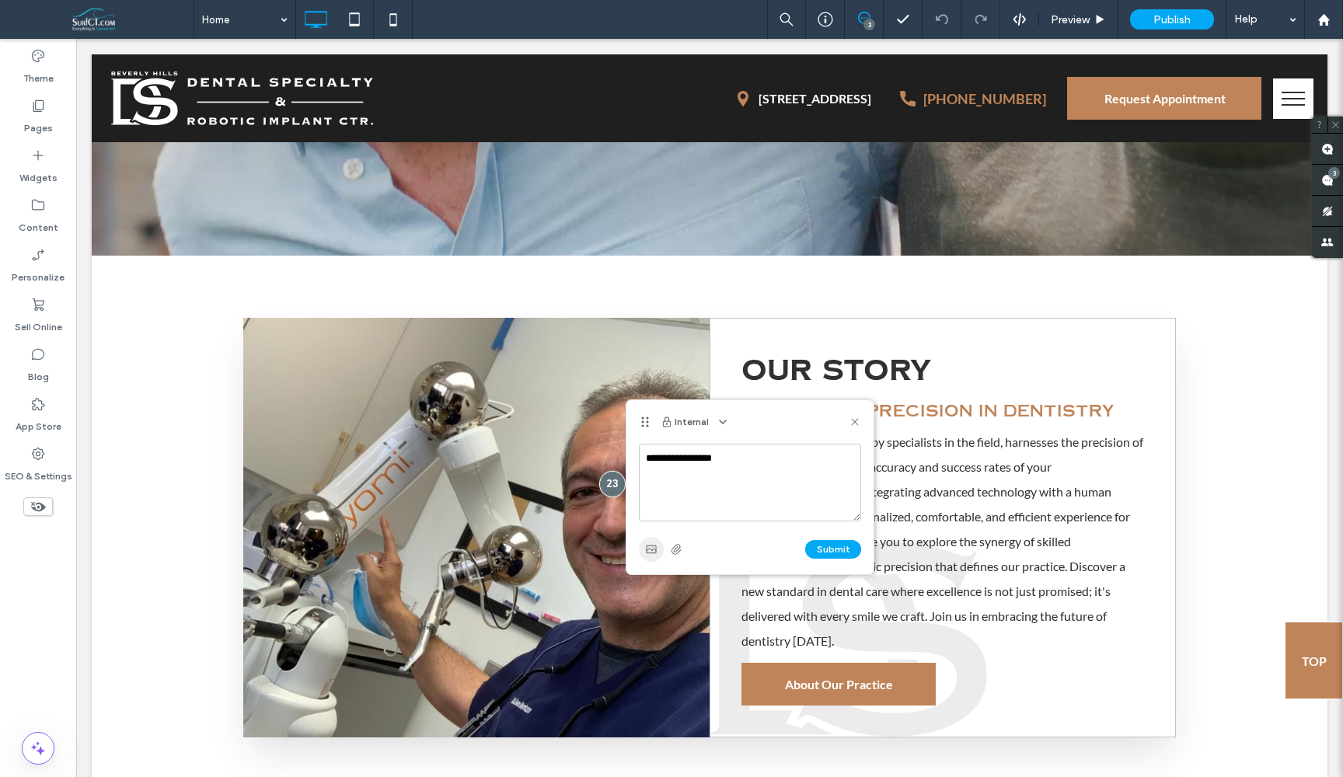
type textarea "**********"
click at [650, 554] on icon "button" at bounding box center [651, 549] width 12 height 12
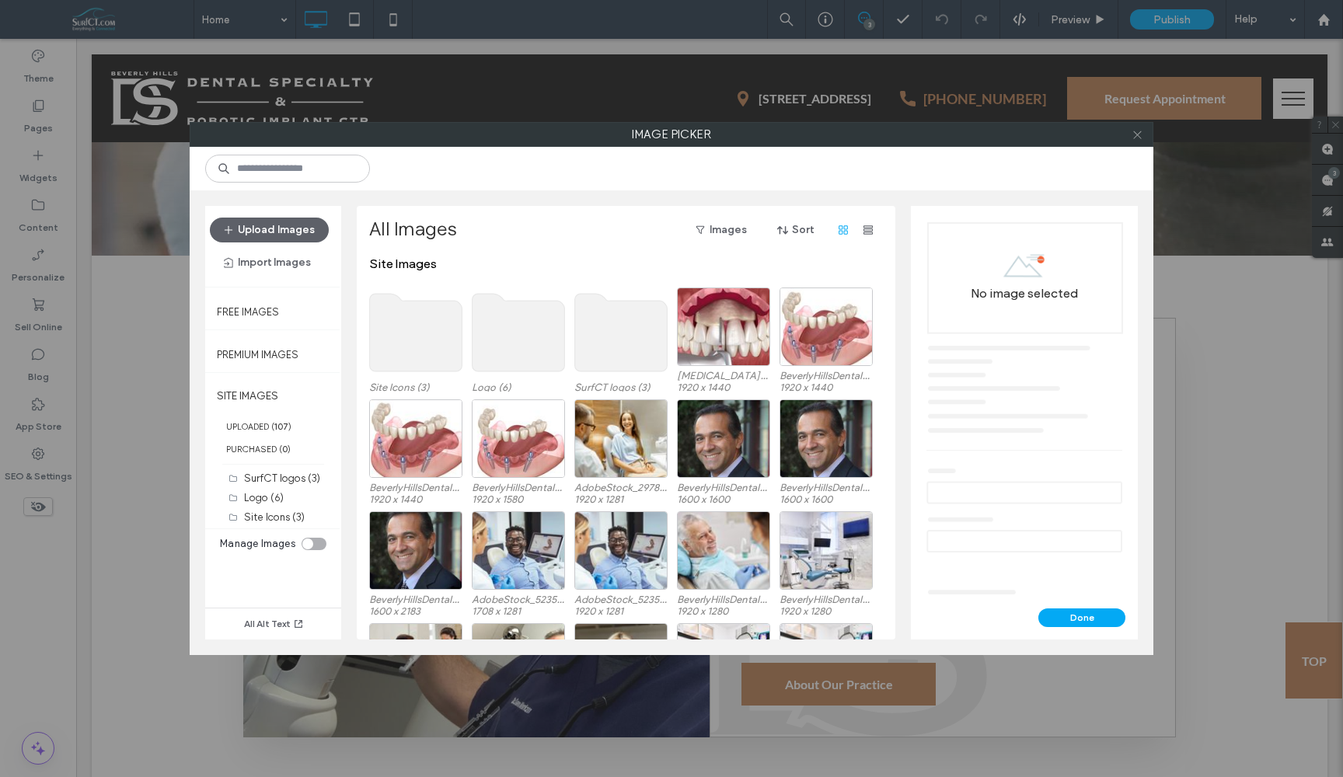
click at [1133, 135] on icon at bounding box center [1138, 135] width 12 height 12
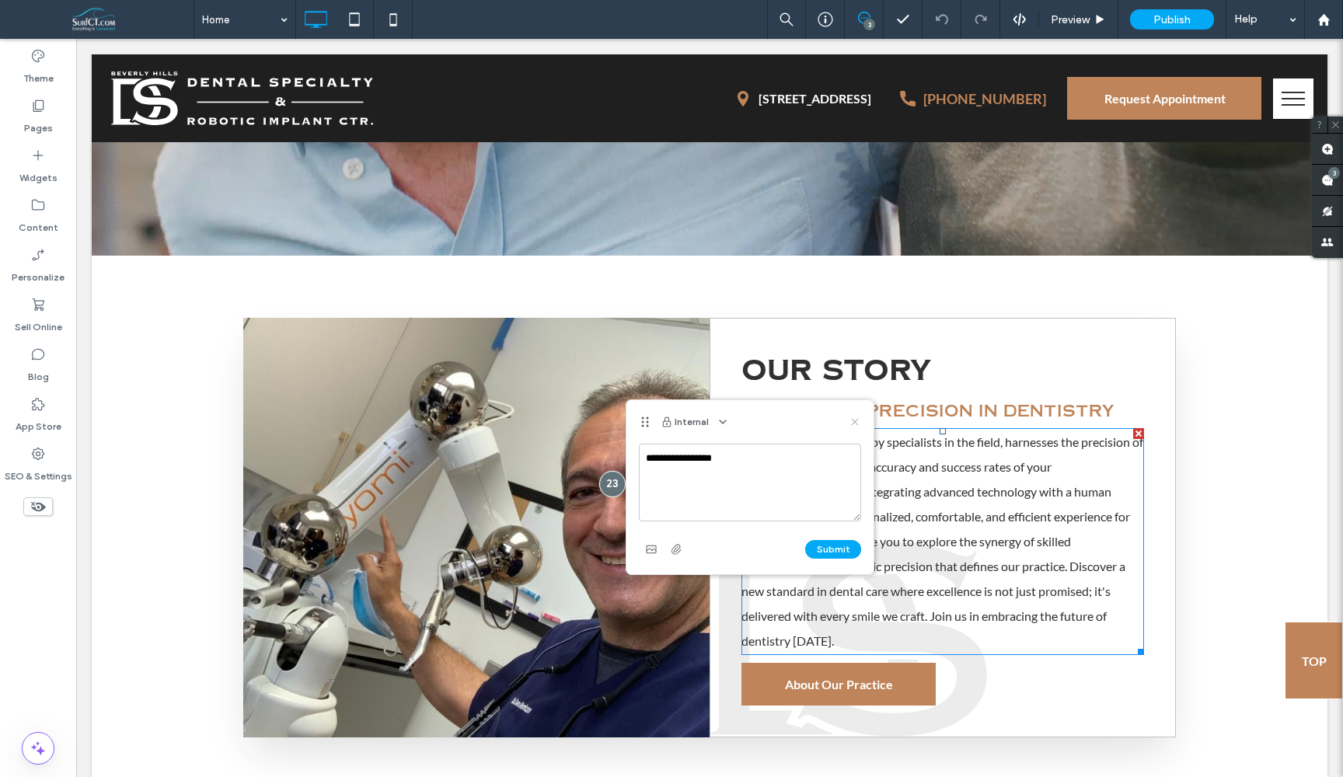
click at [857, 425] on icon at bounding box center [855, 422] width 12 height 12
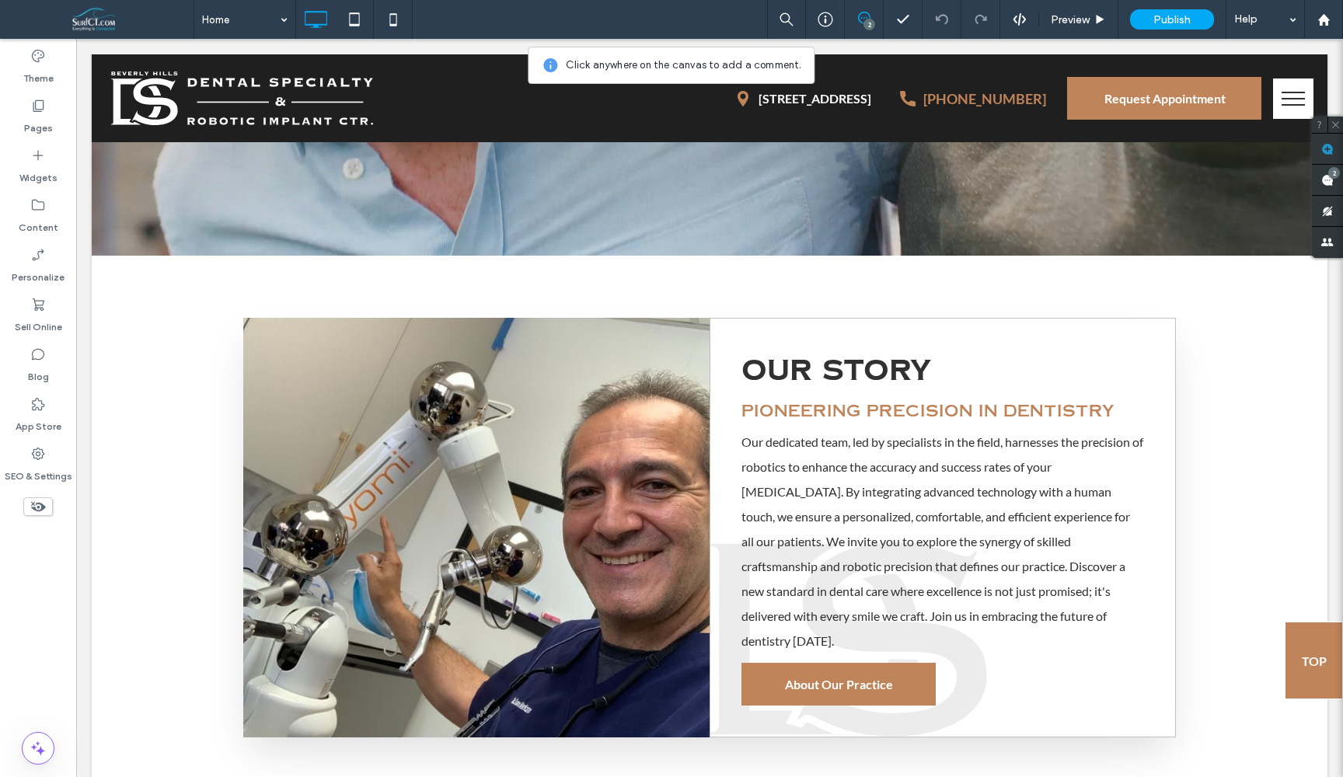
click at [1326, 150] on use at bounding box center [1328, 149] width 12 height 12
click at [1327, 150] on use at bounding box center [1328, 149] width 12 height 12
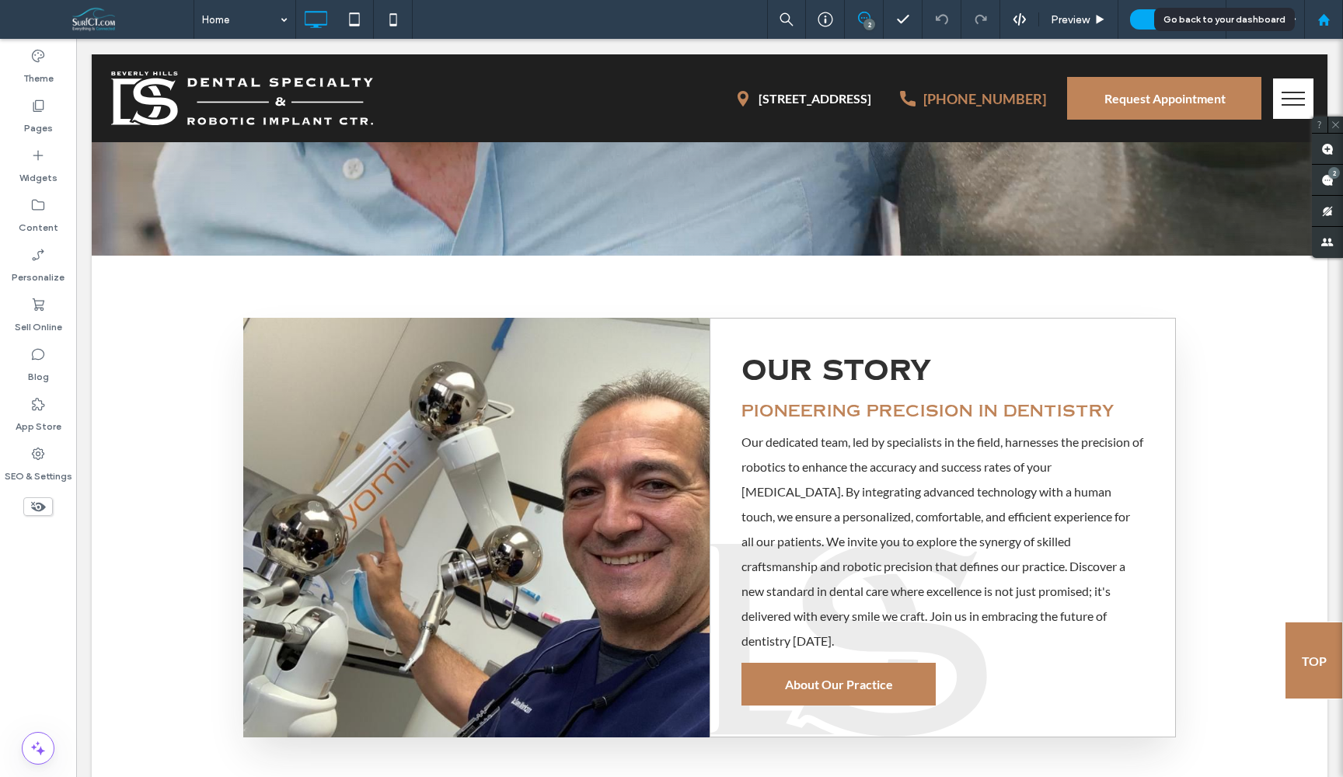
click at [1318, 19] on icon at bounding box center [1324, 19] width 13 height 13
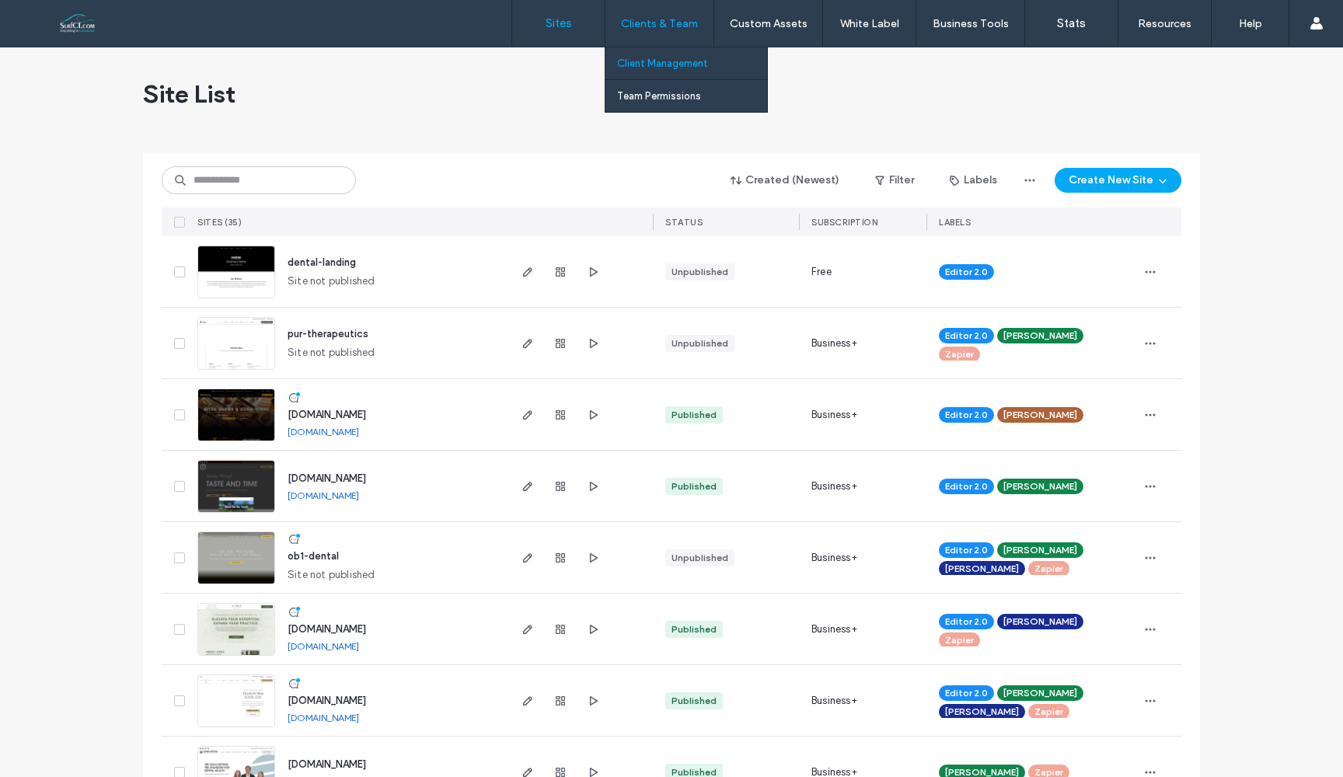
click at [646, 66] on label "Client Management" at bounding box center [662, 64] width 91 height 12
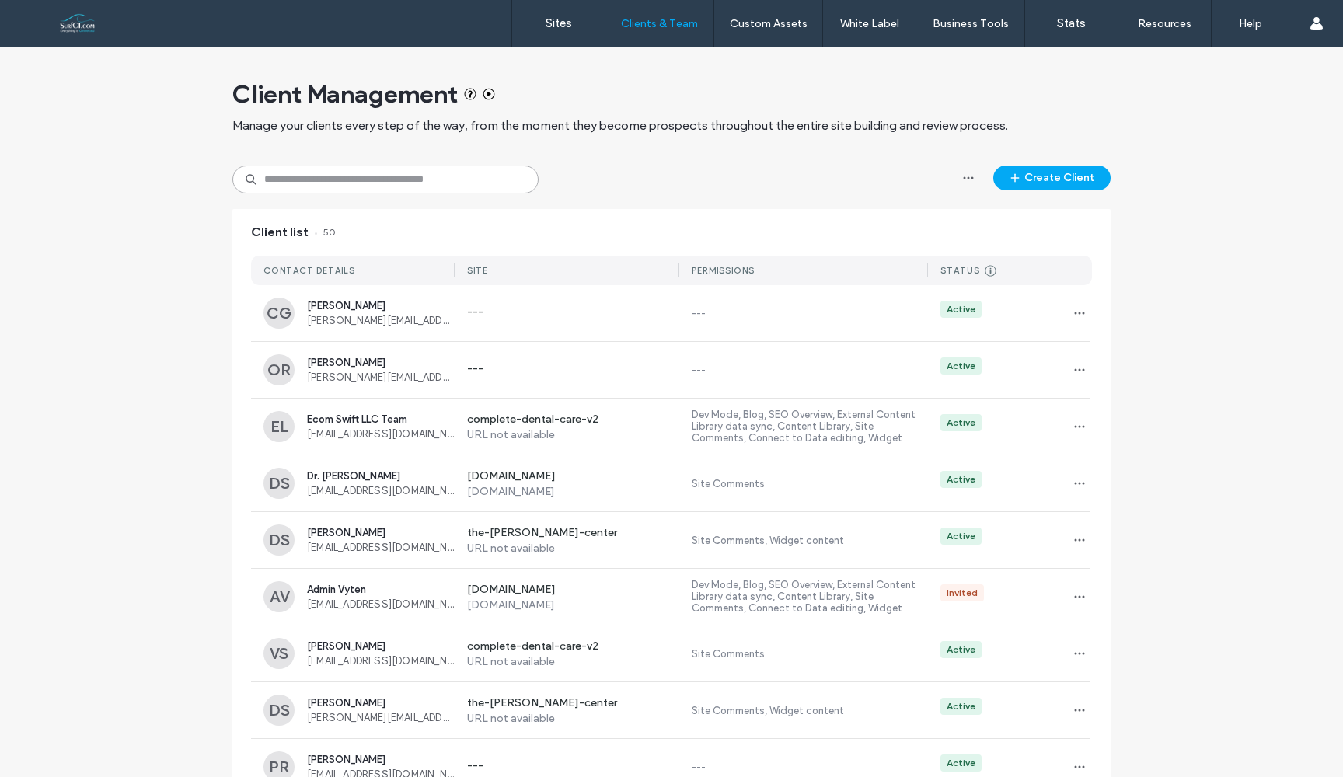
click at [270, 184] on input at bounding box center [385, 180] width 306 height 28
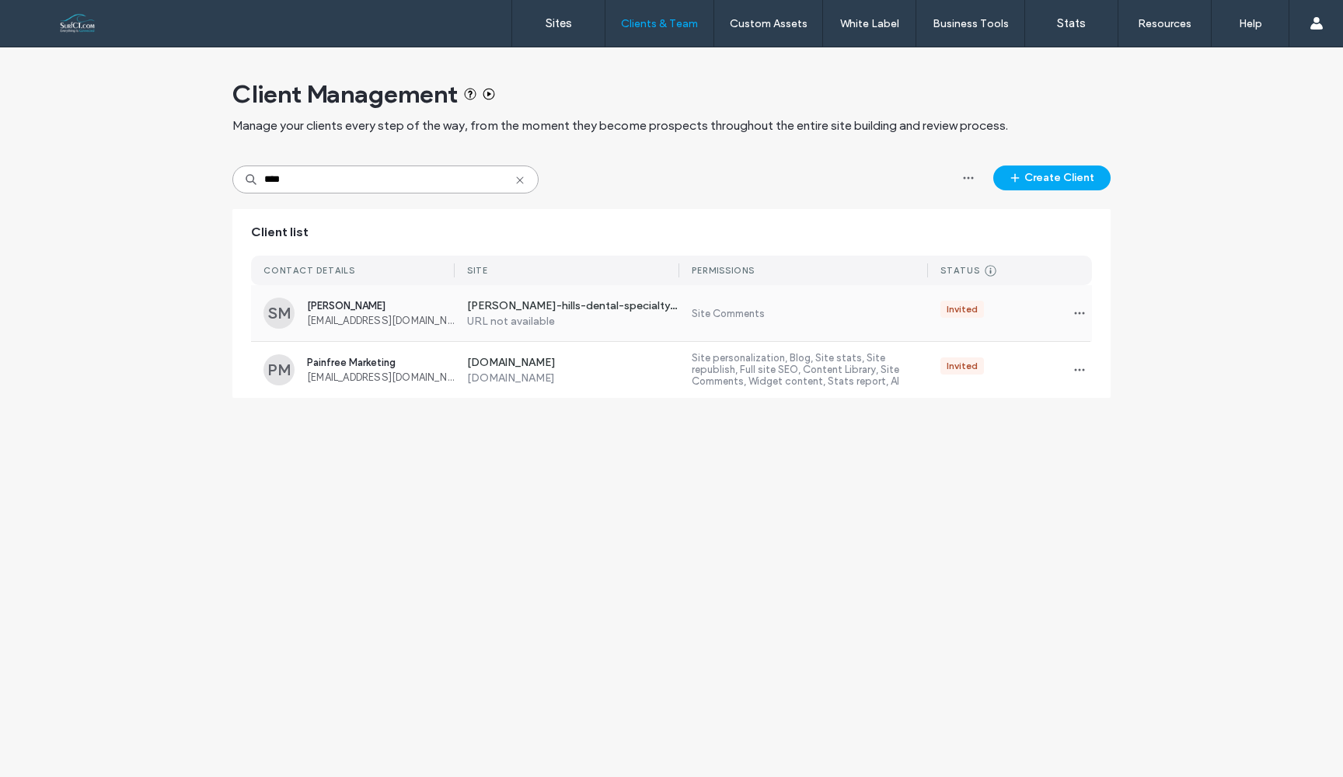
type input "****"
click at [787, 324] on div "beverly-hills-dental-specialty-and-robotic-implant-center URL not available Sit…" at bounding box center [773, 313] width 637 height 56
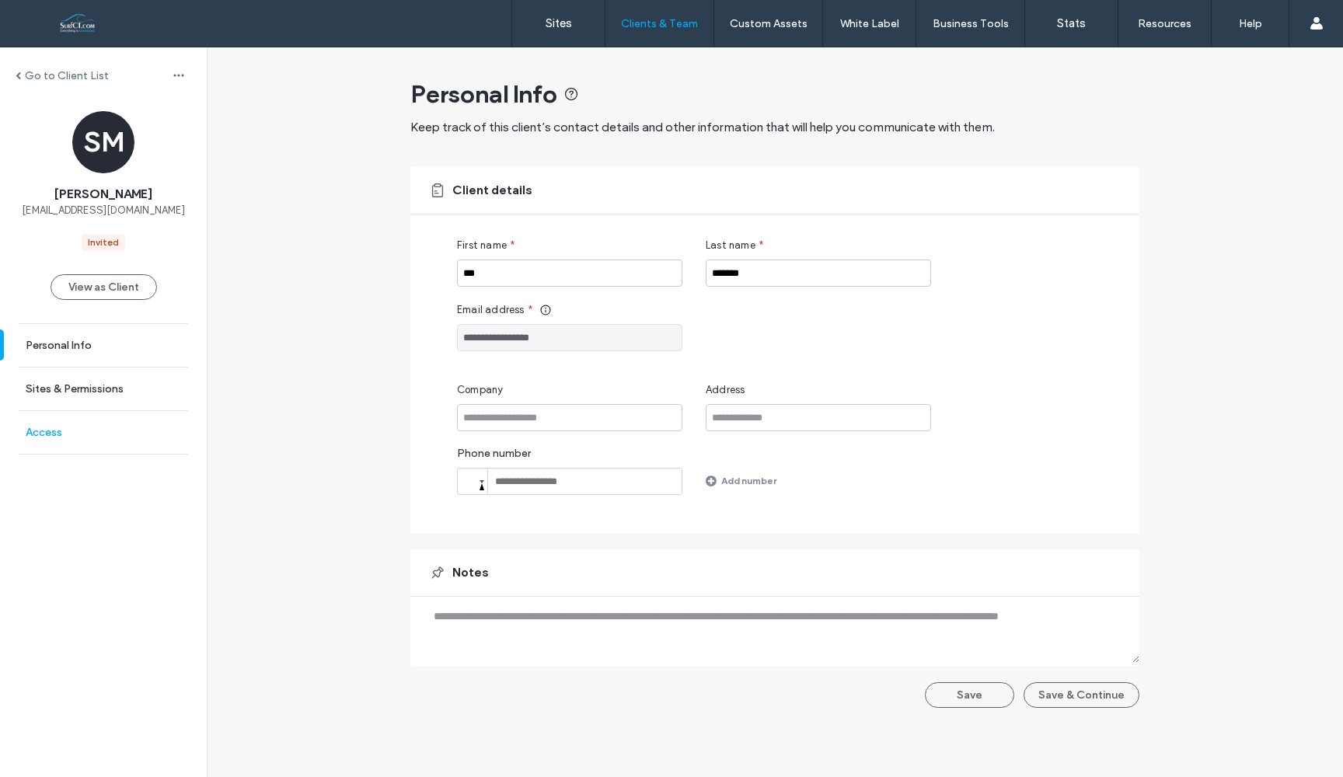
click at [63, 424] on link "Access" at bounding box center [103, 432] width 207 height 43
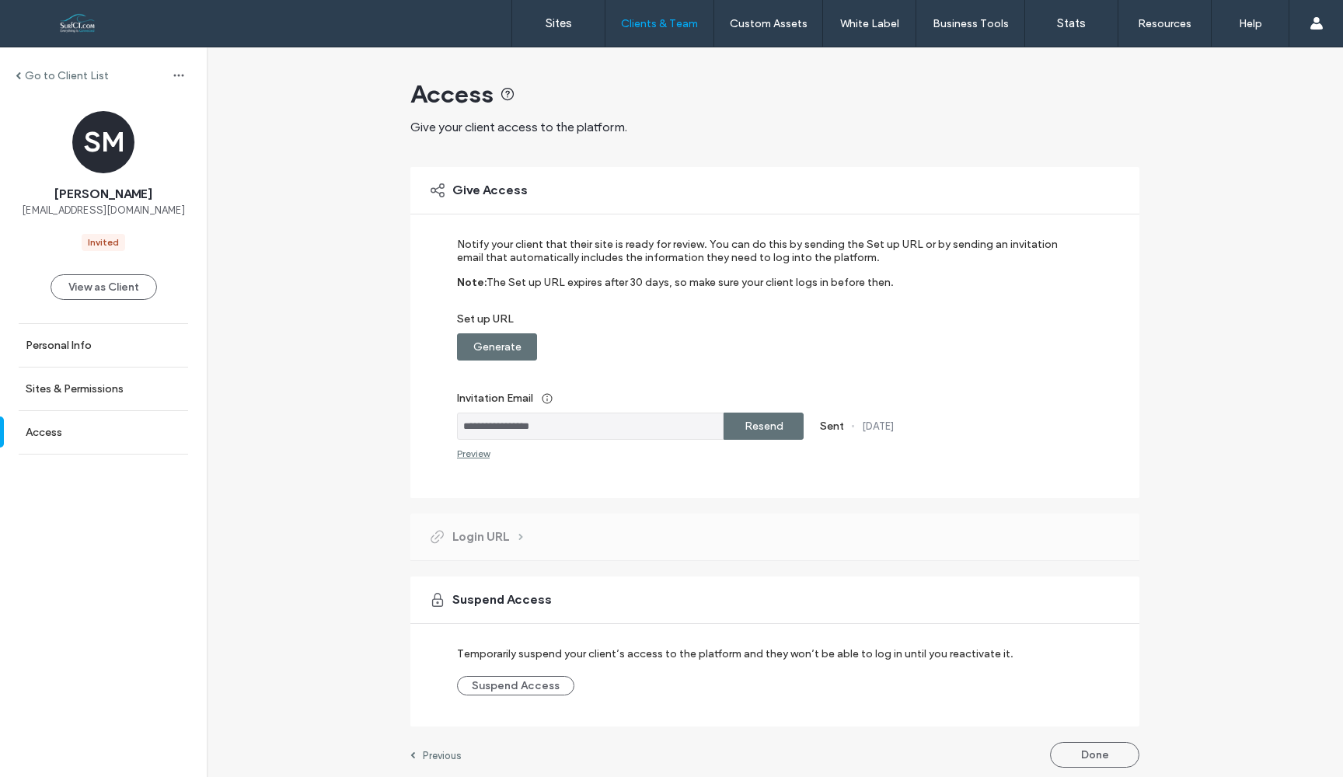
click at [780, 427] on div "Resend" at bounding box center [764, 426] width 80 height 27
click at [505, 355] on label "Generate" at bounding box center [497, 347] width 48 height 29
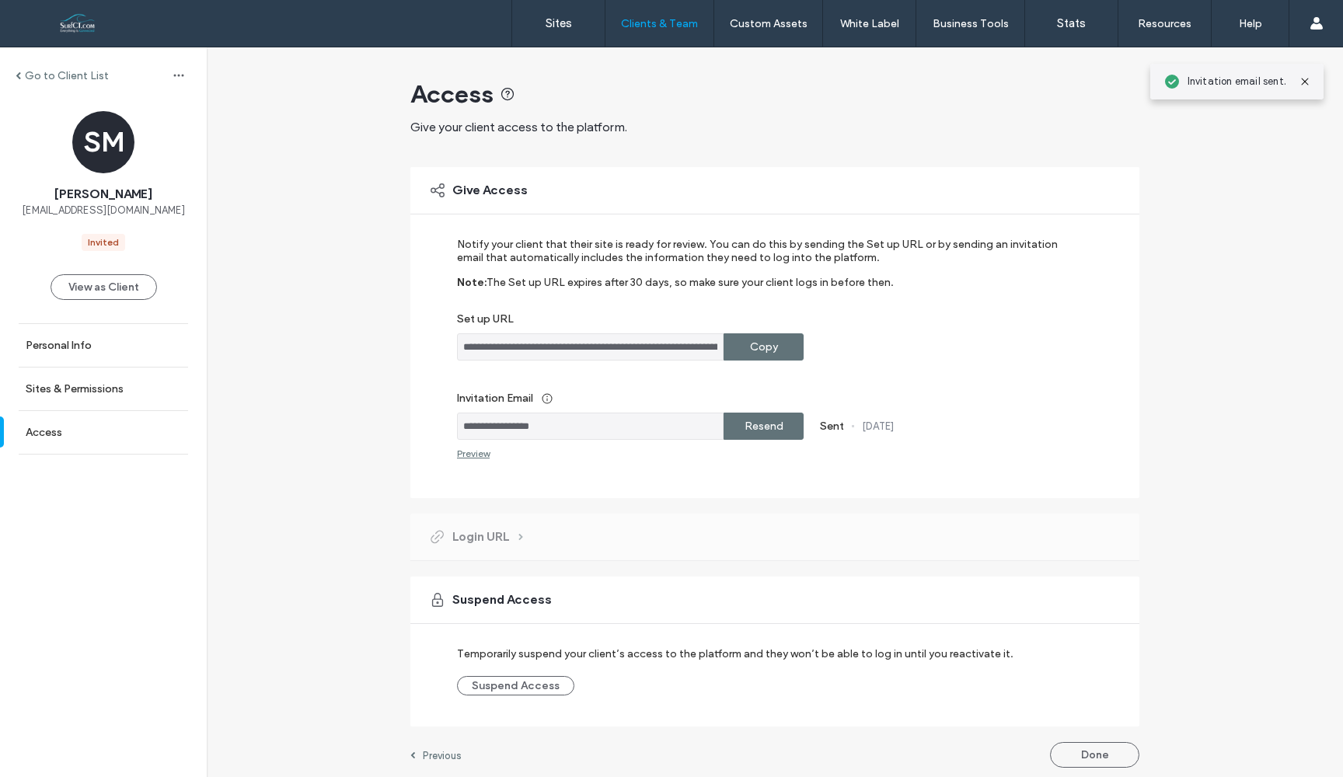
click at [767, 345] on label "Copy" at bounding box center [764, 347] width 28 height 29
